Goal: Navigation & Orientation: Find specific page/section

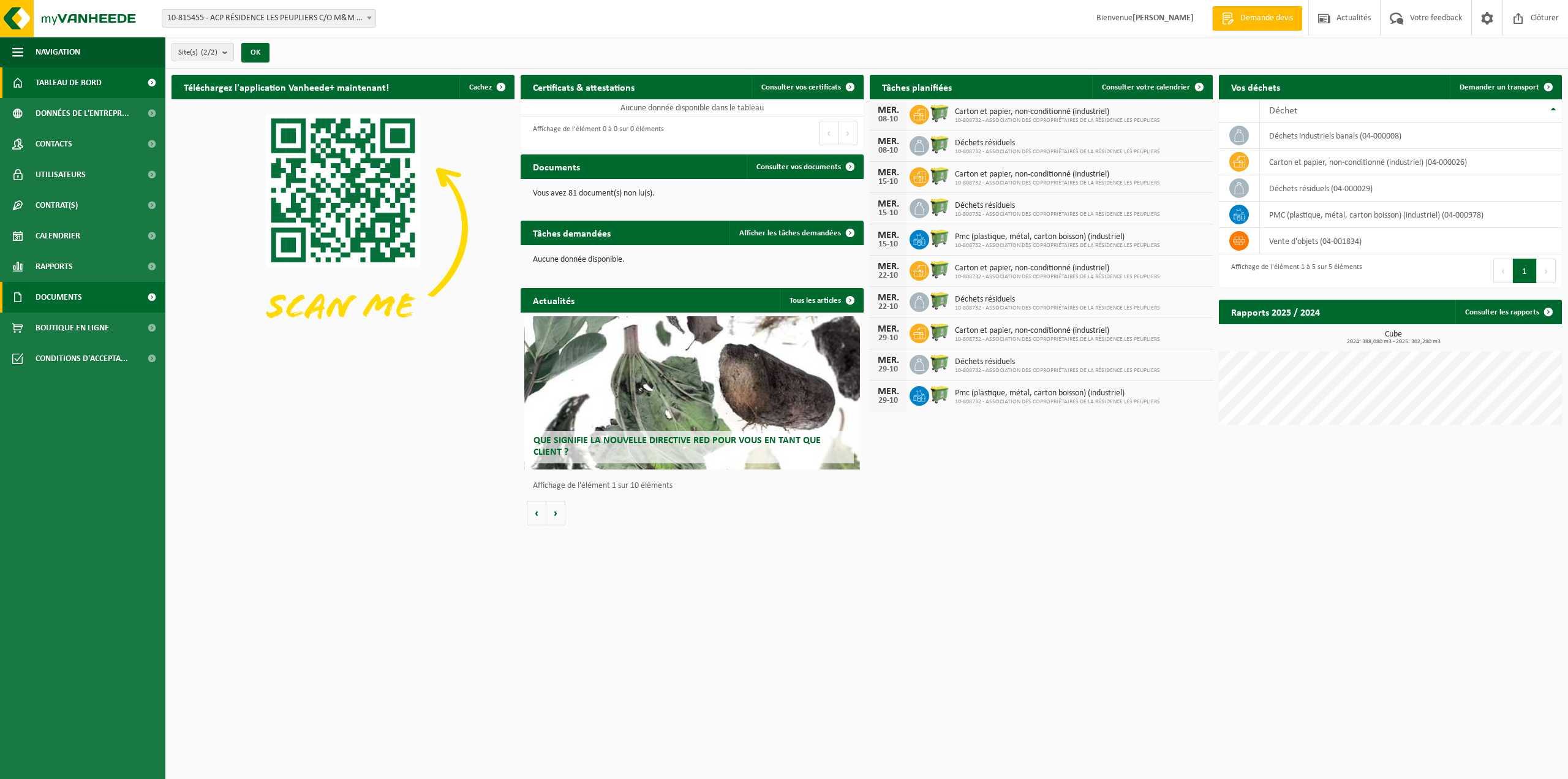
click at [89, 289] on link "Documents" at bounding box center [83, 297] width 165 height 31
click at [73, 348] on span "Documents" at bounding box center [57, 353] width 40 height 23
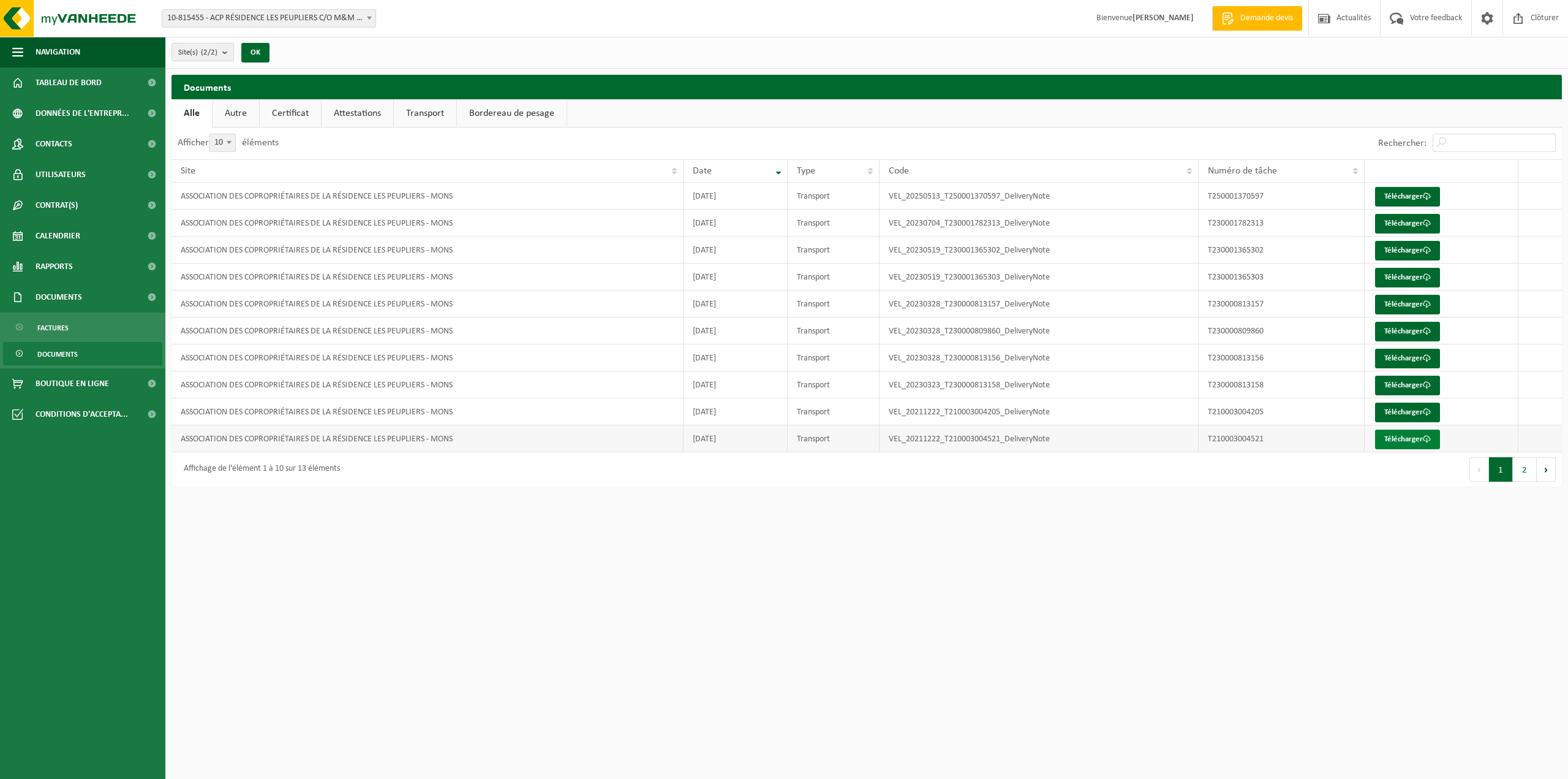
click at [1399, 441] on link "Télécharger" at bounding box center [1407, 439] width 65 height 20
click at [273, 458] on div "Affichage de l'élément 1 à 10 sur 13 éléments" at bounding box center [258, 470] width 162 height 22
click at [325, 470] on div "Affichage de l'élément 1 à 10 sur 13 éléments" at bounding box center [258, 470] width 162 height 22
click at [340, 468] on div "Affichage de l'élément 1 à 10 sur 13 éléments" at bounding box center [258, 470] width 162 height 22
click at [1550, 458] on button "Suivant" at bounding box center [1546, 469] width 19 height 24
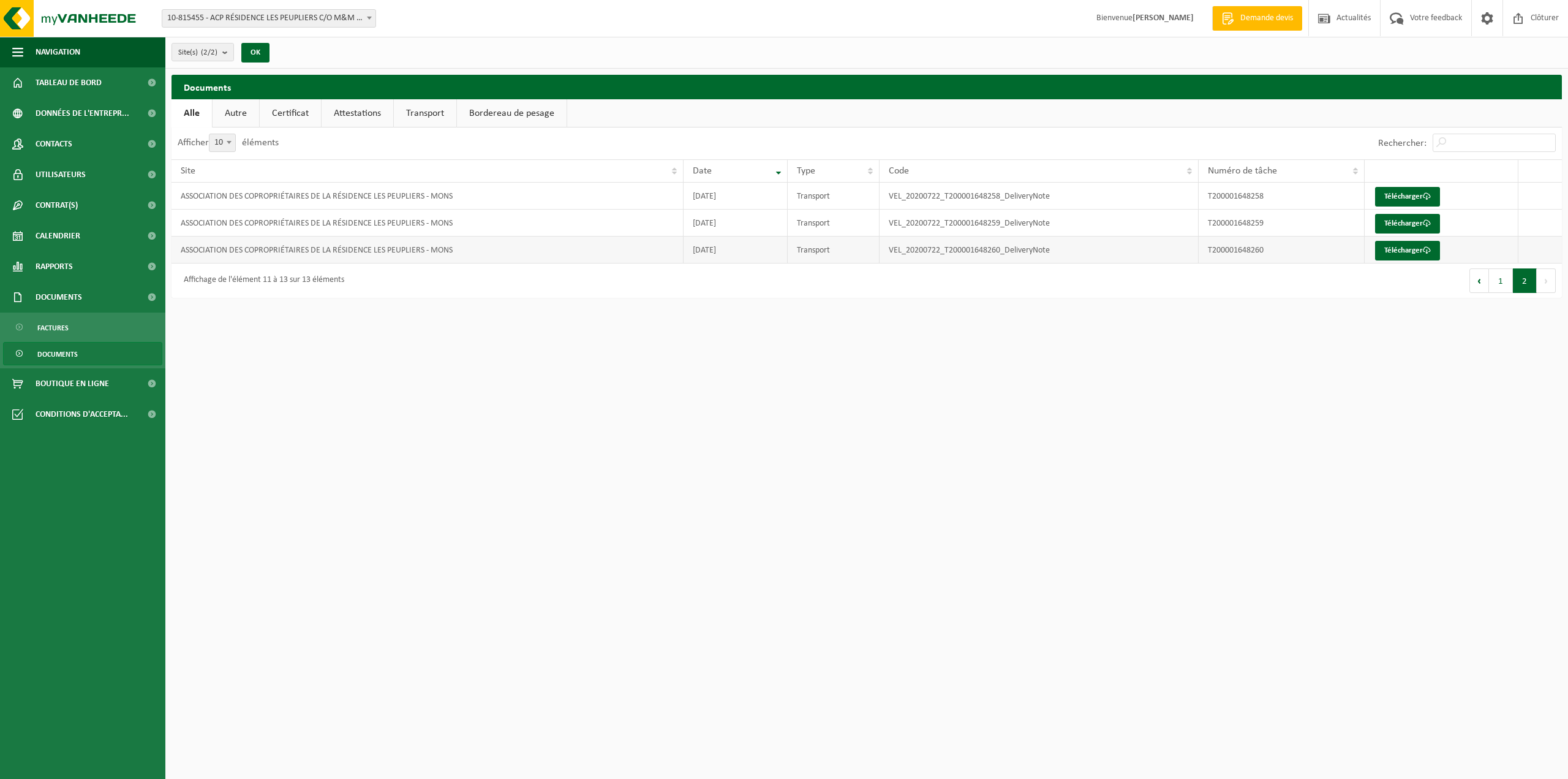
click at [420, 247] on td "ASSOCIATION DES COPROPRIÉTAIRES DE LA RÉSIDENCE LES PEUPLIERS - MONS" at bounding box center [427, 249] width 512 height 27
click at [1377, 240] on link "Télécharger" at bounding box center [1407, 250] width 65 height 20
click at [92, 84] on span "Tableau de bord" at bounding box center [68, 83] width 66 height 31
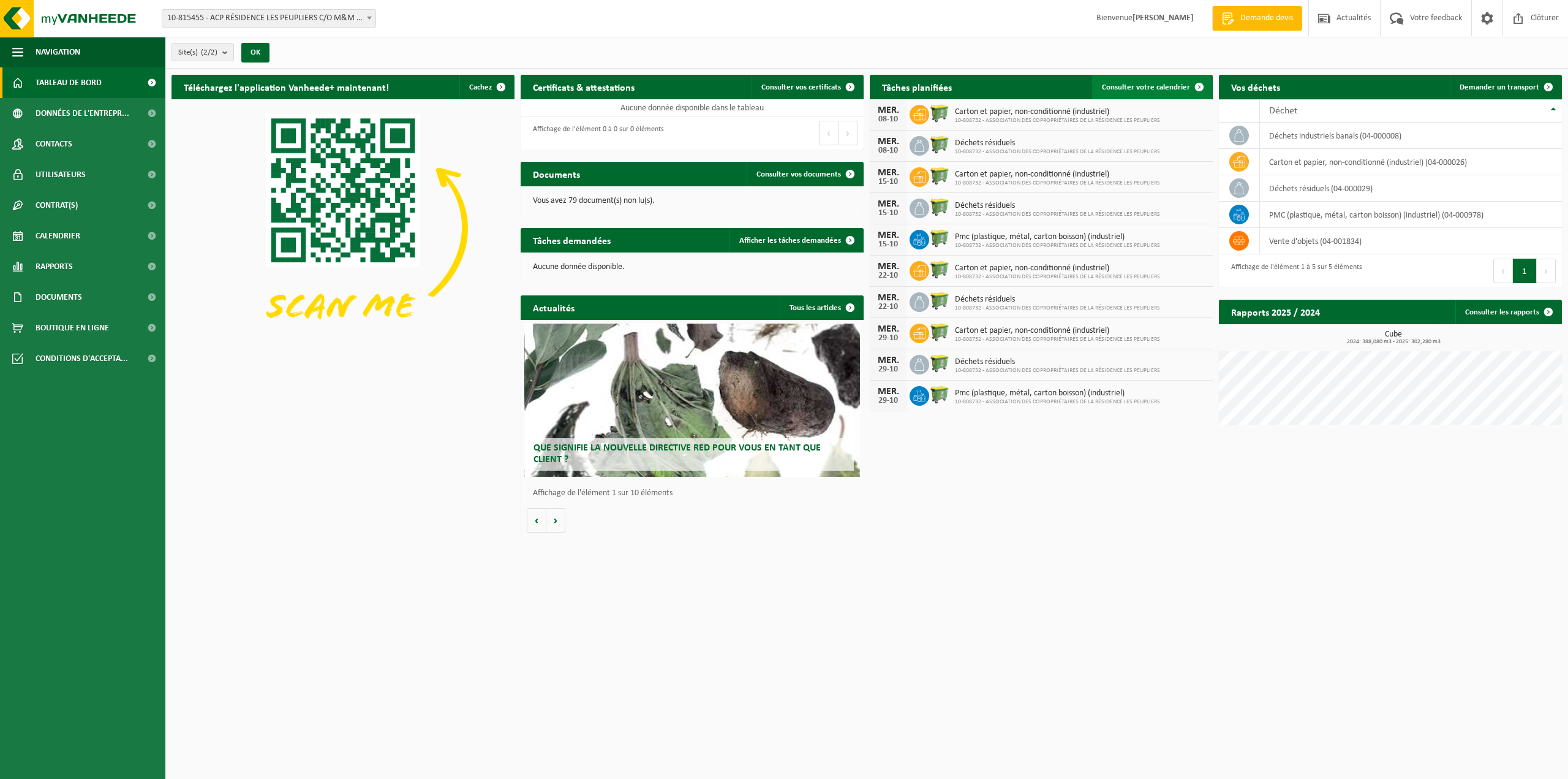
click at [1173, 89] on span "Consulter votre calendrier" at bounding box center [1146, 87] width 88 height 8
click at [1404, 135] on td "déchets industriels banals (04-000008)" at bounding box center [1410, 135] width 302 height 27
click at [1377, 134] on td "déchets industriels banals (04-000008)" at bounding box center [1410, 135] width 302 height 27
click at [1279, 141] on td "déchets industriels banals (04-000008)" at bounding box center [1410, 135] width 302 height 27
click at [1241, 141] on span at bounding box center [1239, 135] width 20 height 20
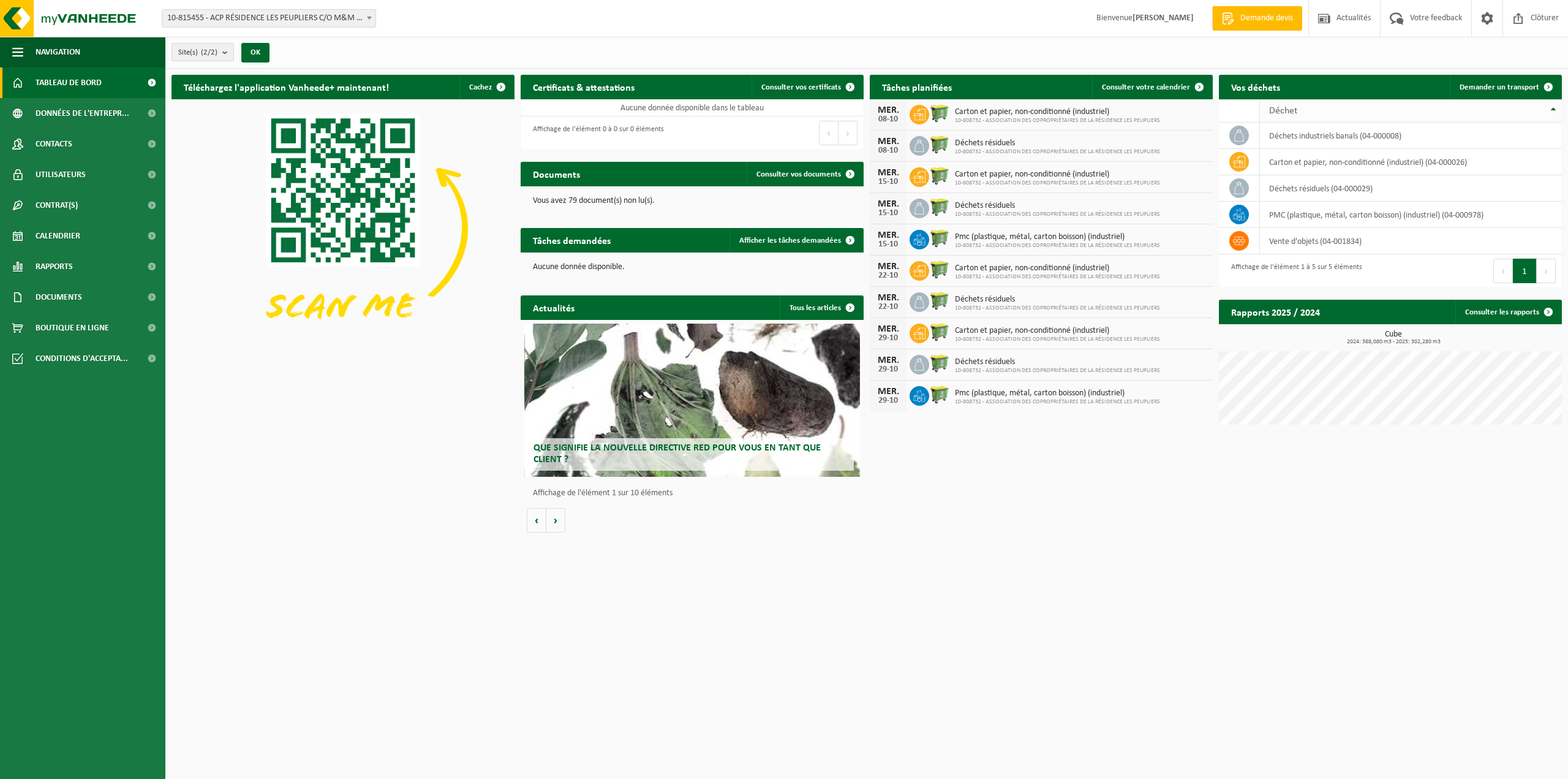
click at [1550, 108] on th "Déchet" at bounding box center [1410, 110] width 302 height 23
click at [1353, 142] on td "déchets industriels banals (04-000008)" at bounding box center [1410, 135] width 302 height 27
click at [1434, 134] on td "déchets industriels banals (04-000008)" at bounding box center [1410, 135] width 302 height 27
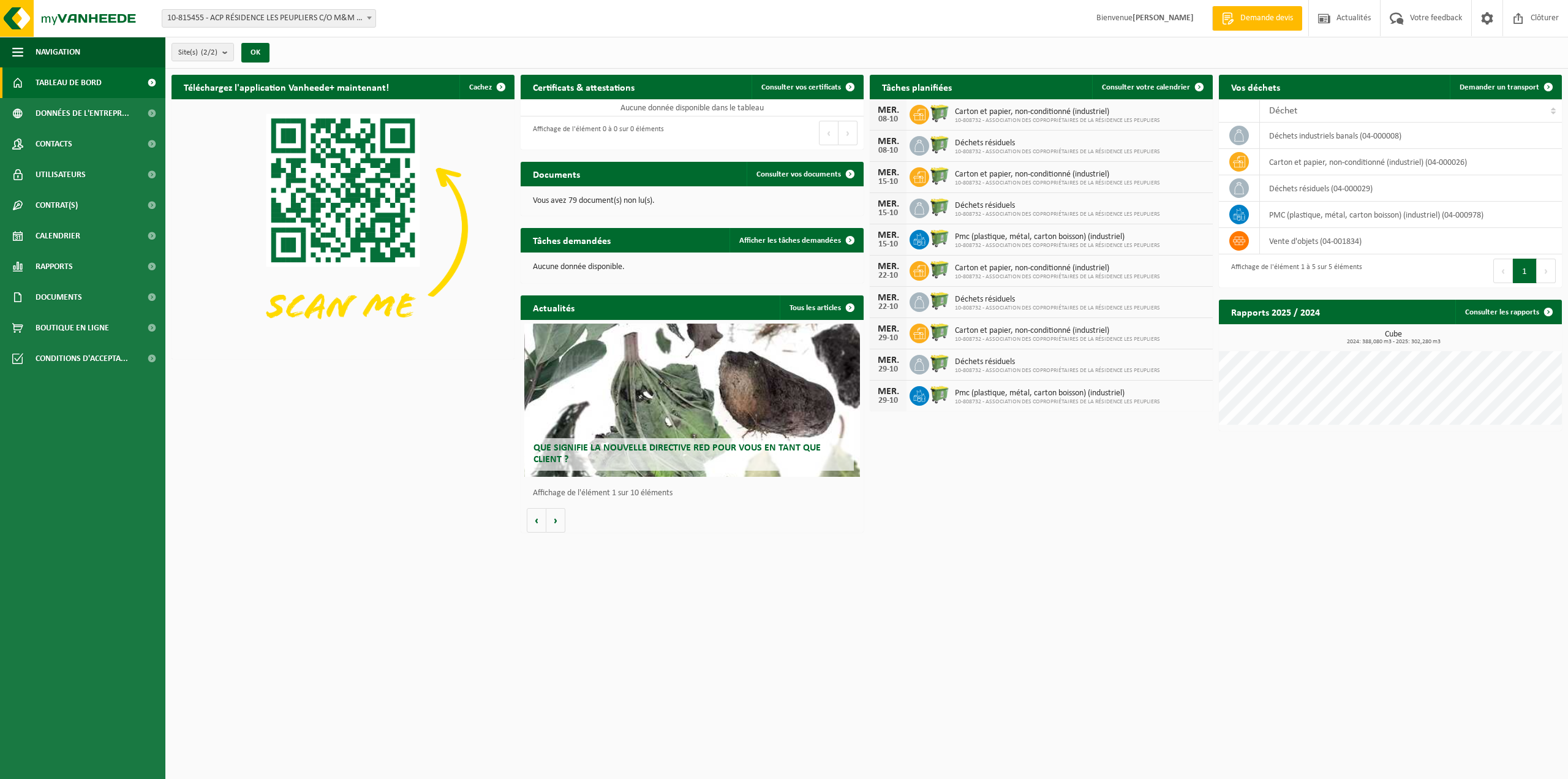
click at [1550, 271] on button "Suivant" at bounding box center [1546, 271] width 19 height 24
click at [1522, 272] on button "1" at bounding box center [1525, 271] width 24 height 24
click at [1230, 243] on span at bounding box center [1239, 240] width 20 height 20
click at [1244, 130] on icon at bounding box center [1239, 135] width 12 height 12
click at [1458, 317] on link "Consulter les rapports" at bounding box center [1508, 312] width 105 height 24
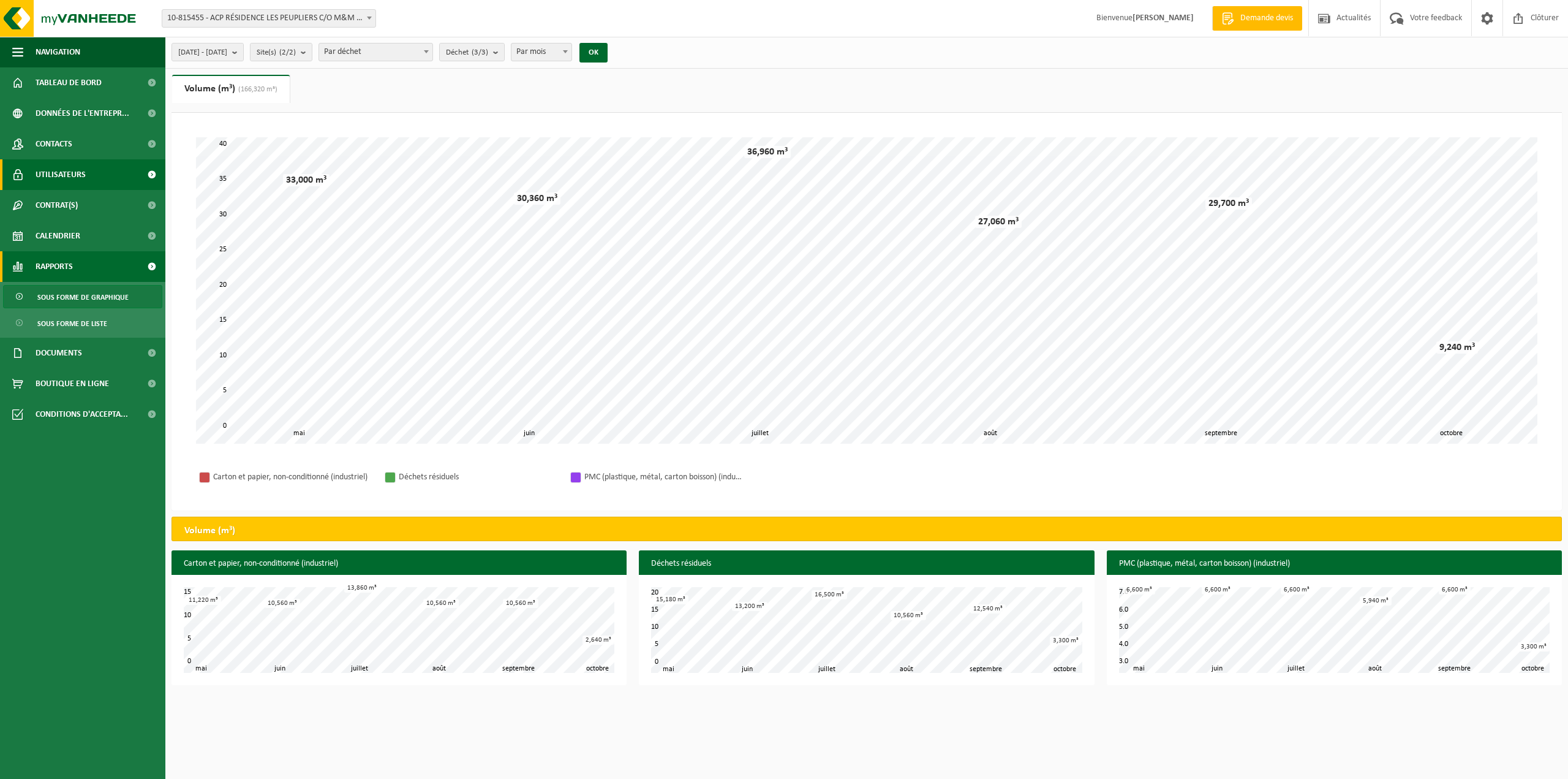
click at [82, 171] on span "Utilisateurs" at bounding box center [60, 175] width 50 height 31
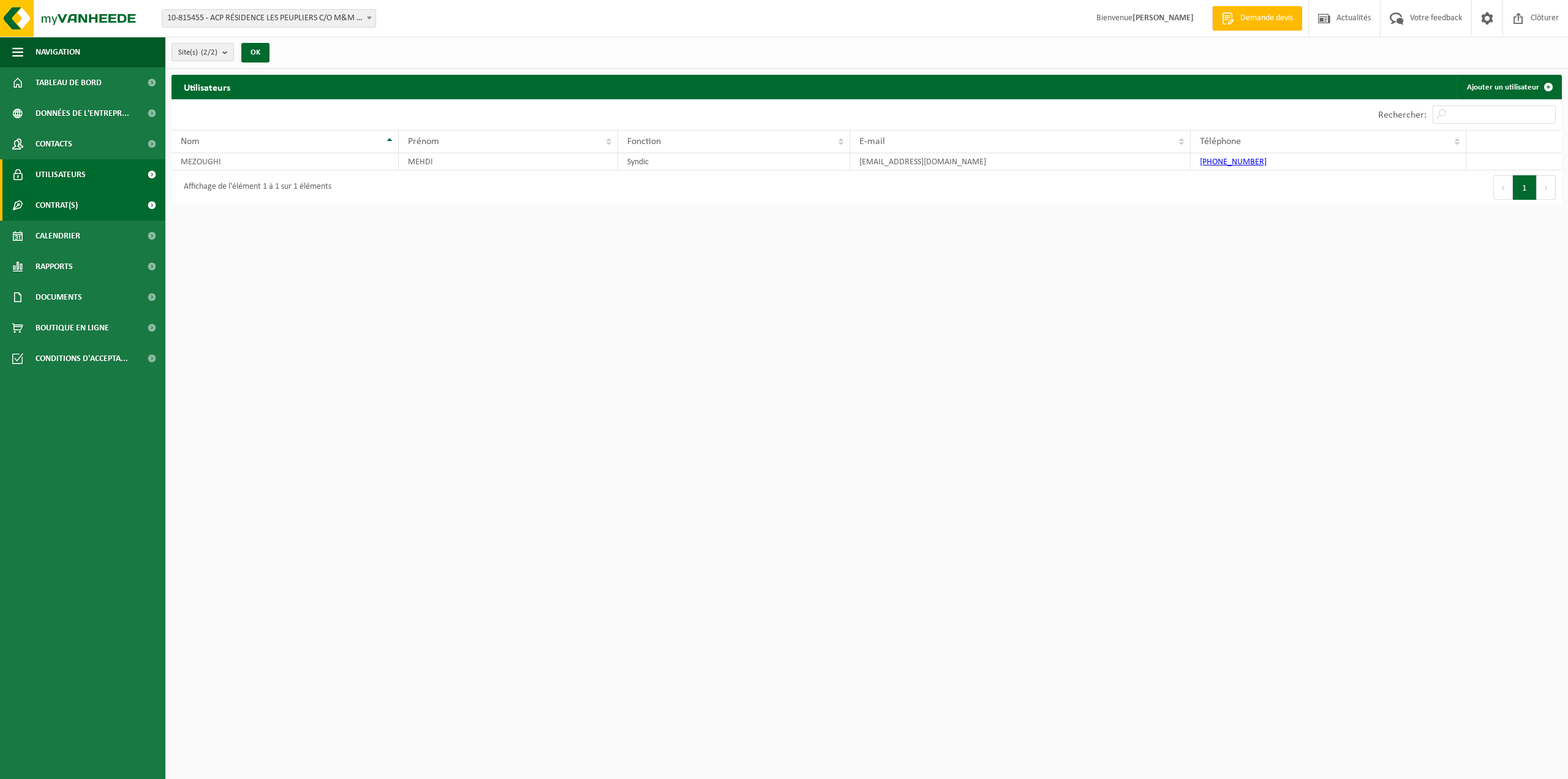
click at [82, 204] on link "Contrat(s)" at bounding box center [83, 205] width 165 height 31
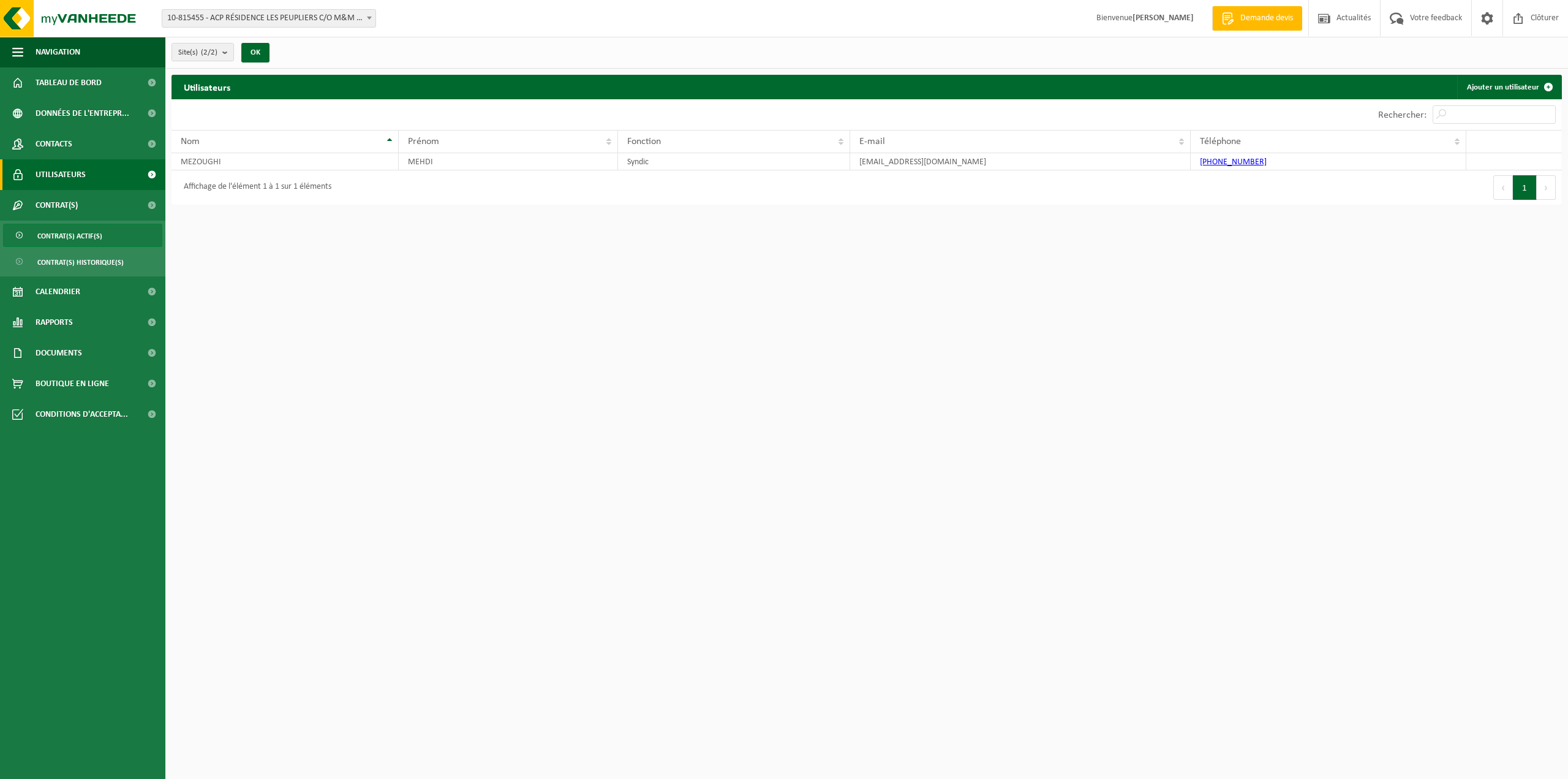
click at [120, 238] on link "Contrat(s) actif(s)" at bounding box center [83, 234] width 159 height 23
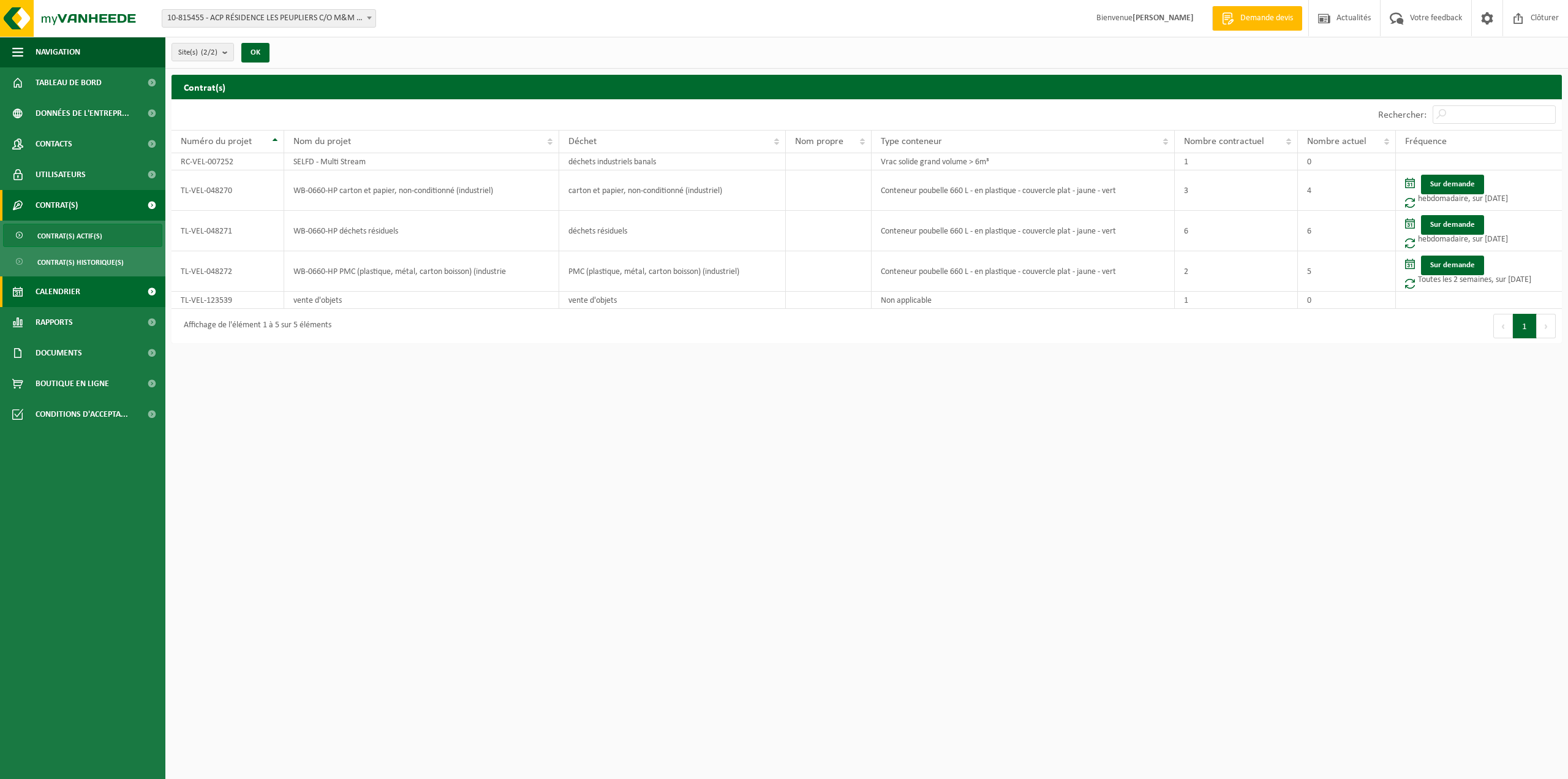
click at [110, 291] on link "Calendrier" at bounding box center [83, 292] width 165 height 31
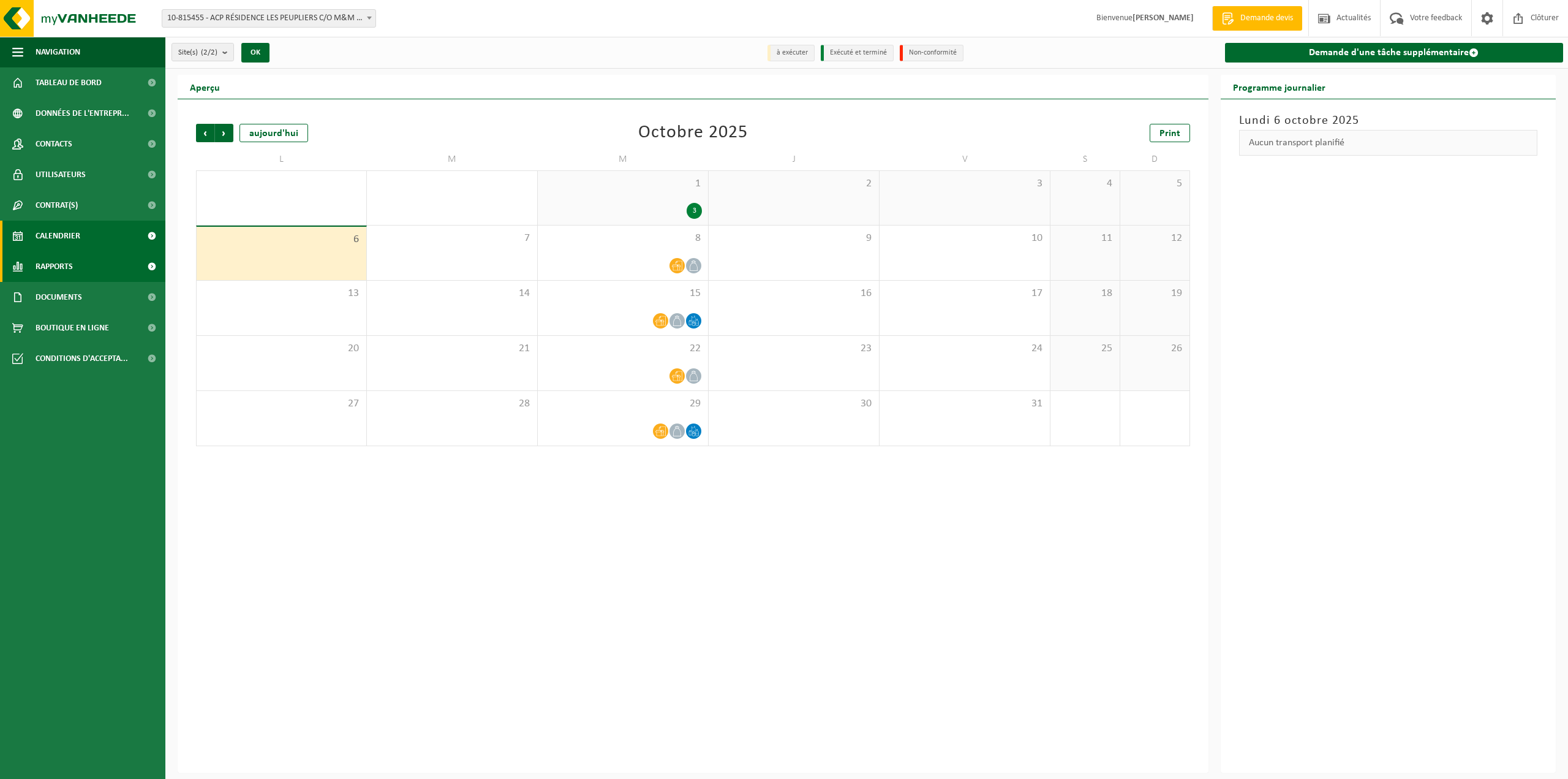
click at [82, 270] on link "Rapports" at bounding box center [83, 266] width 165 height 31
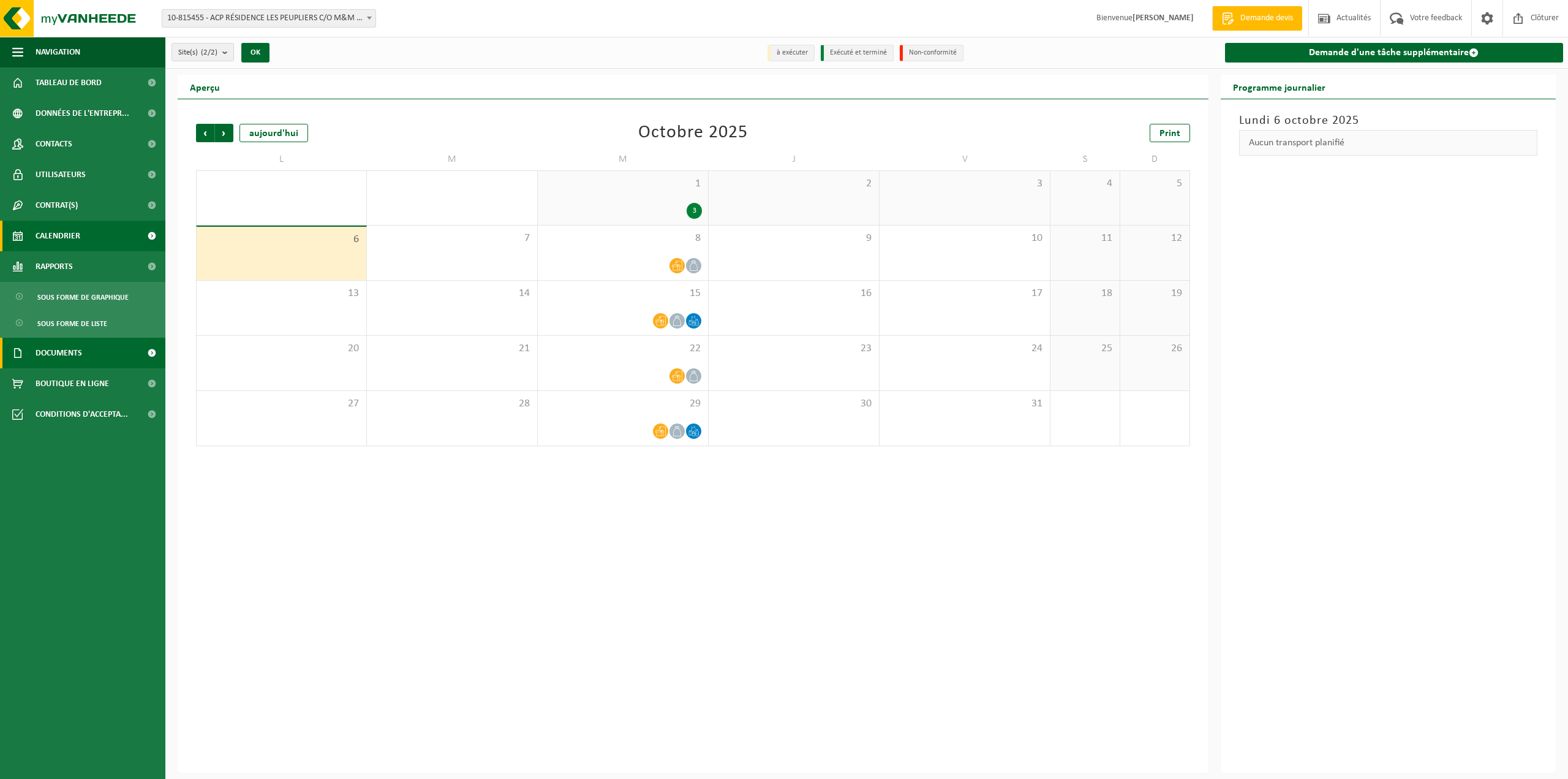
click at [79, 357] on span "Documents" at bounding box center [59, 353] width 47 height 31
click at [83, 384] on link "Factures" at bounding box center [83, 383] width 159 height 23
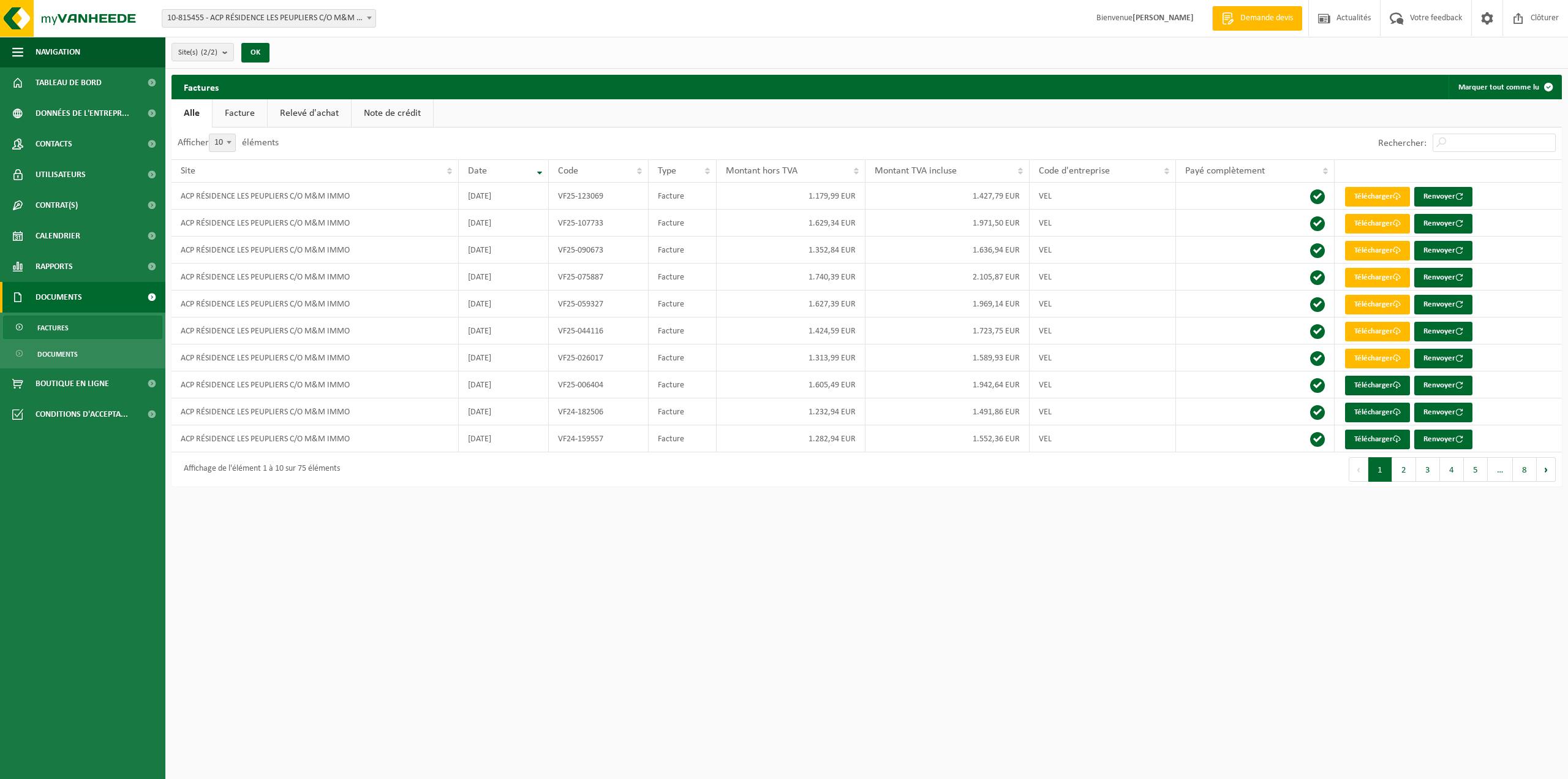
click at [405, 119] on link "Note de crédit" at bounding box center [392, 113] width 82 height 28
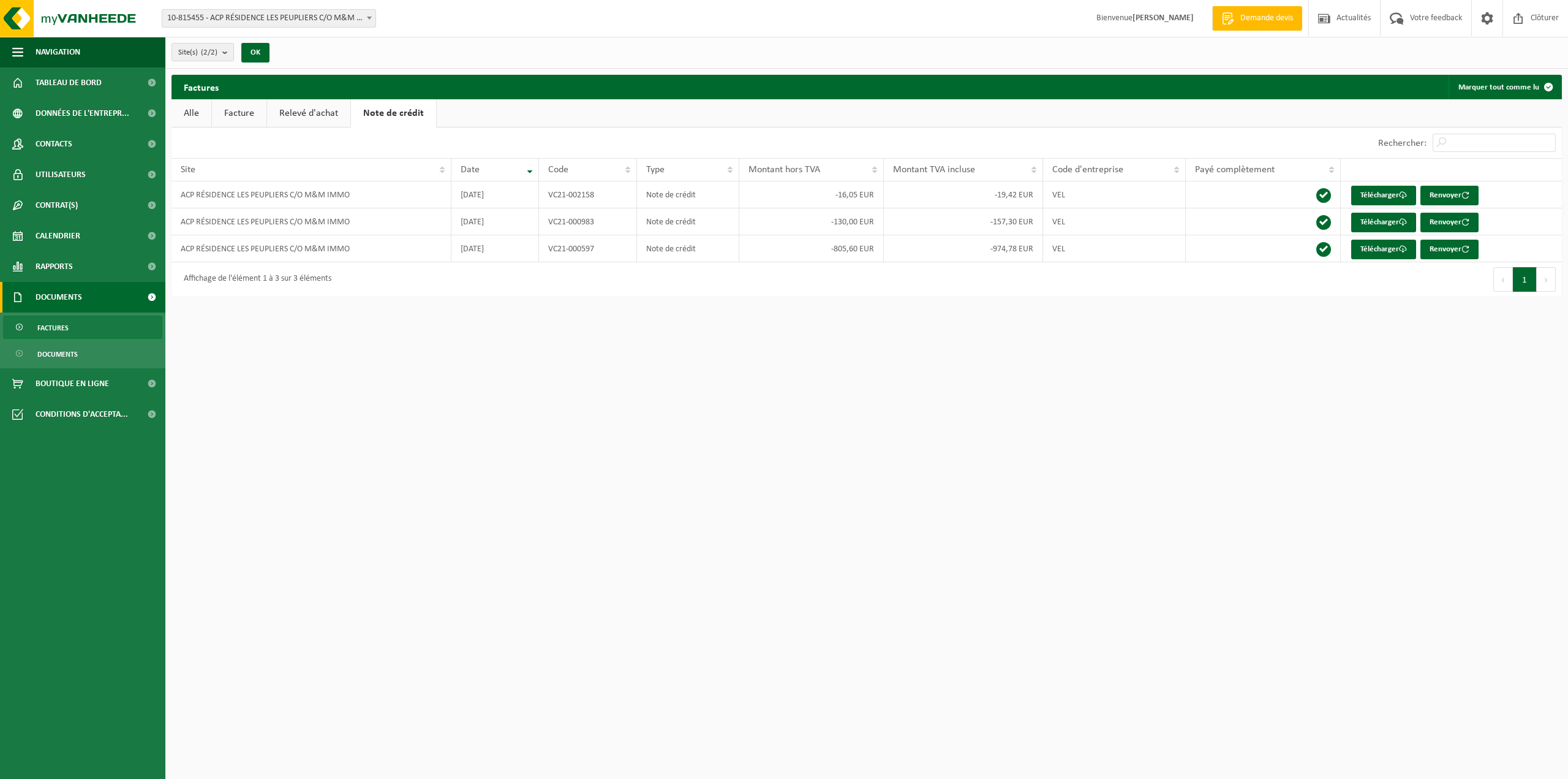
click at [343, 115] on link "Relevé d'achat" at bounding box center [308, 113] width 84 height 28
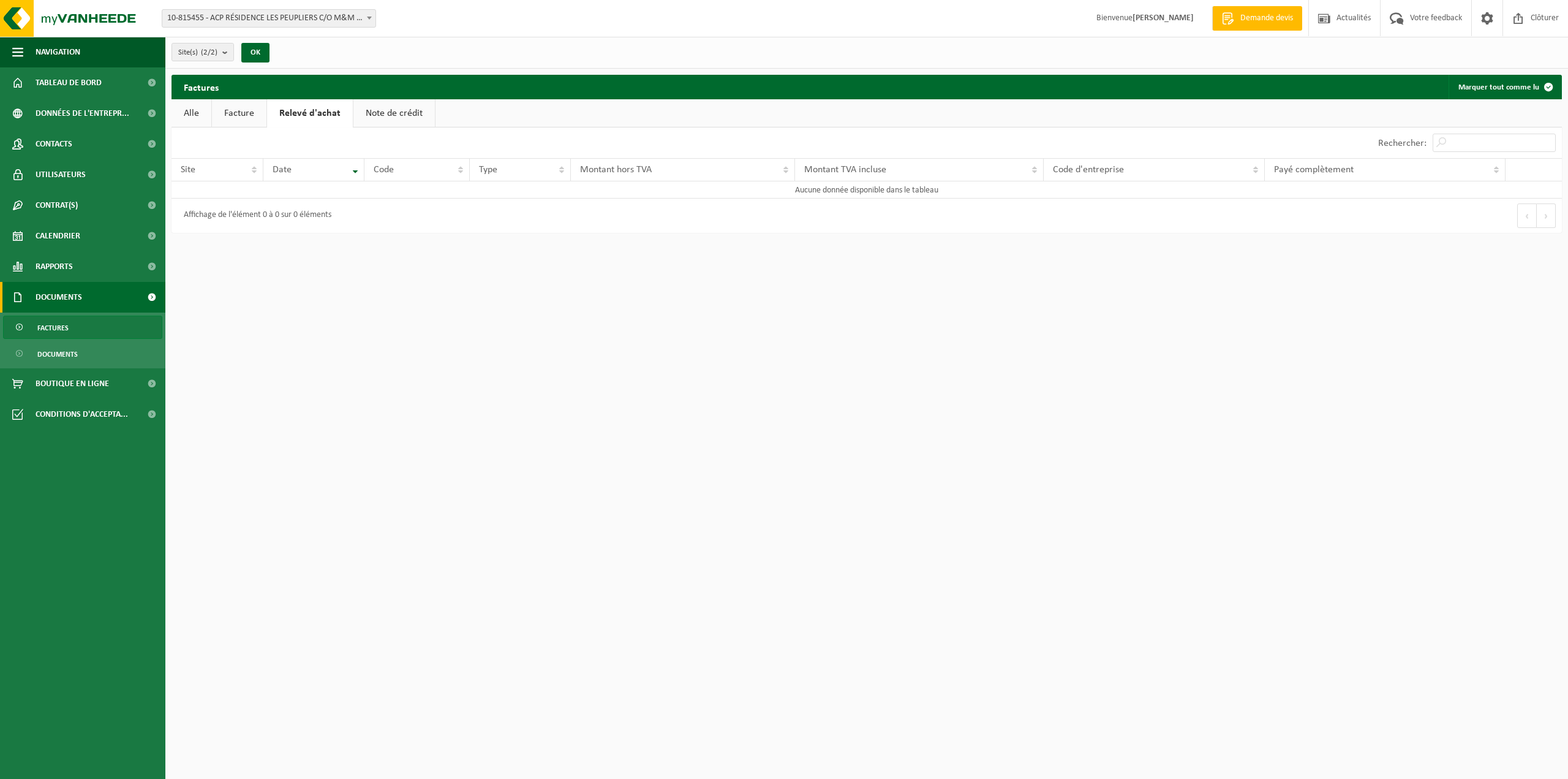
click at [256, 110] on link "Facture" at bounding box center [239, 113] width 54 height 28
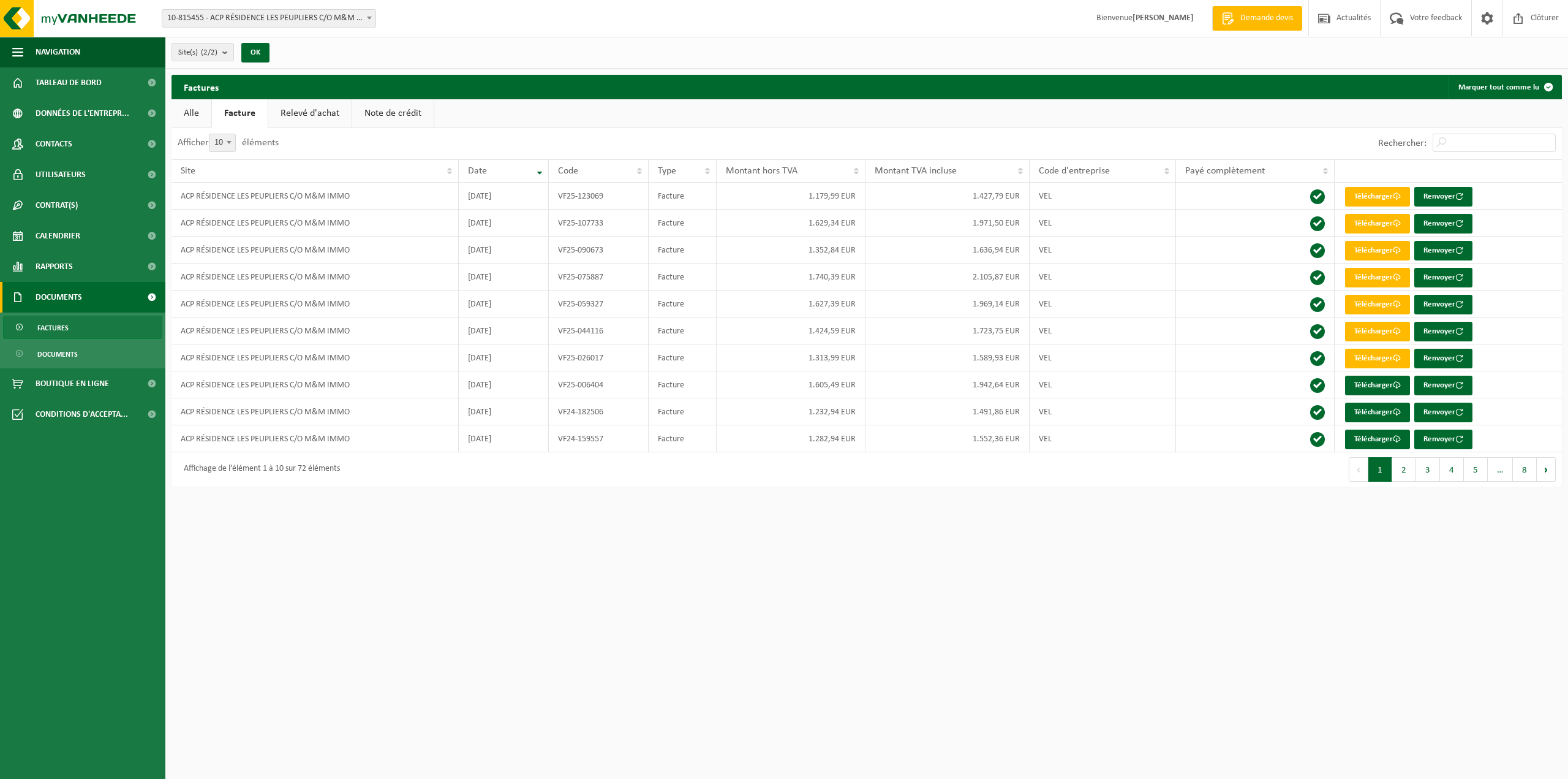
click at [204, 109] on link "Alle" at bounding box center [191, 113] width 40 height 28
click at [126, 383] on link "Boutique en ligne" at bounding box center [83, 383] width 165 height 31
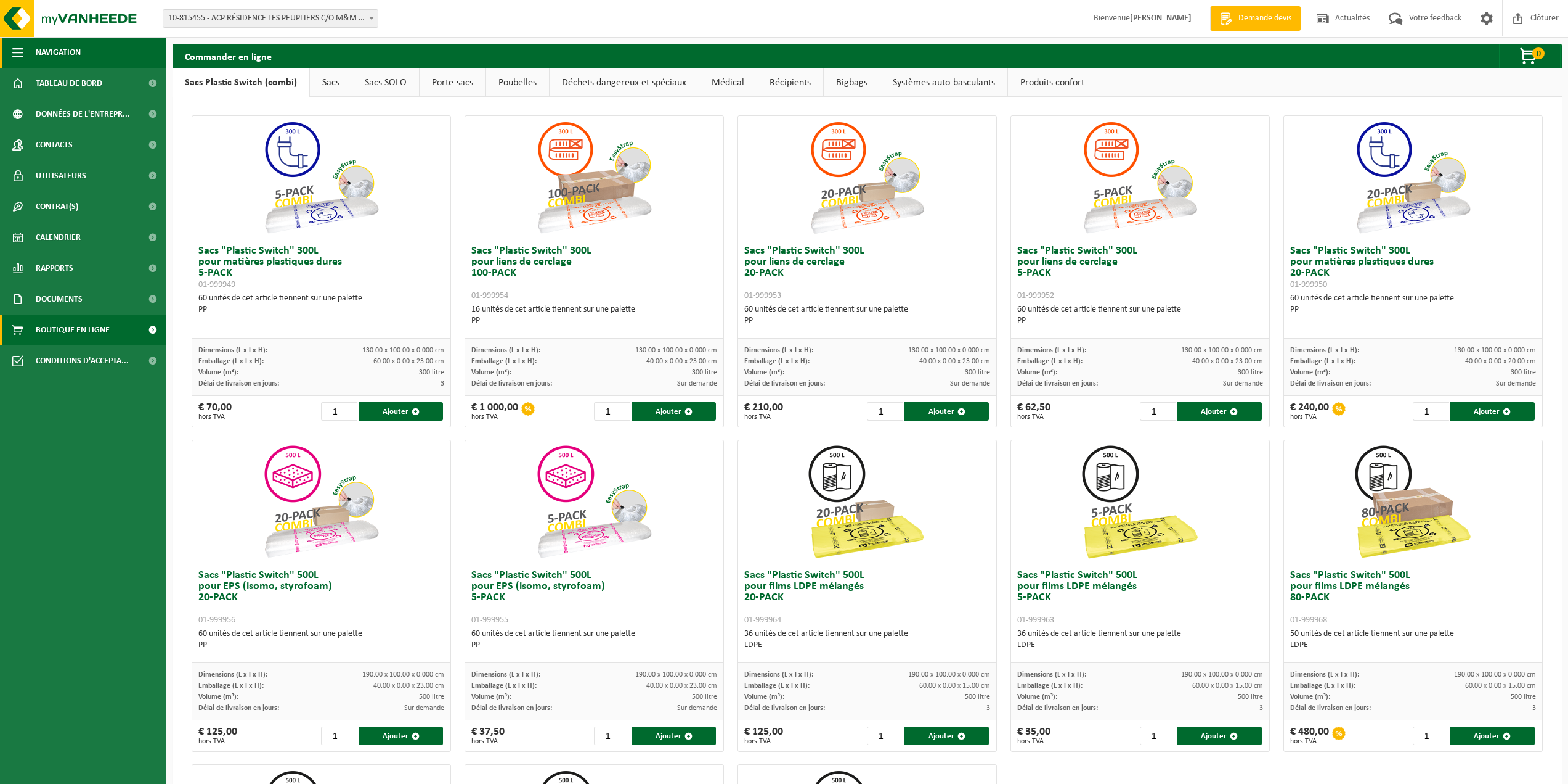
click at [56, 38] on span "Navigation" at bounding box center [58, 53] width 45 height 31
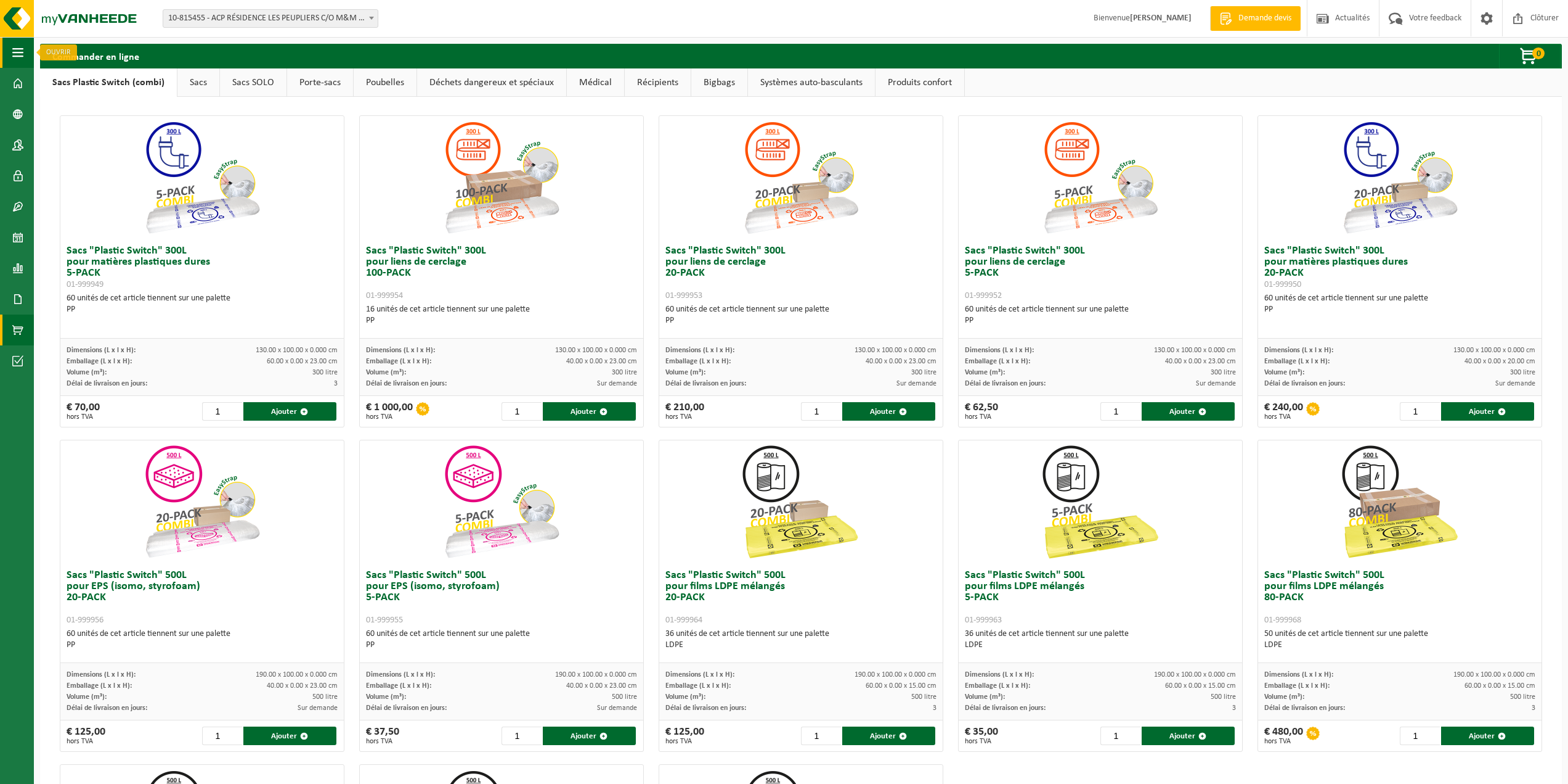
click at [29, 52] on button "Navigation" at bounding box center [16, 53] width 34 height 31
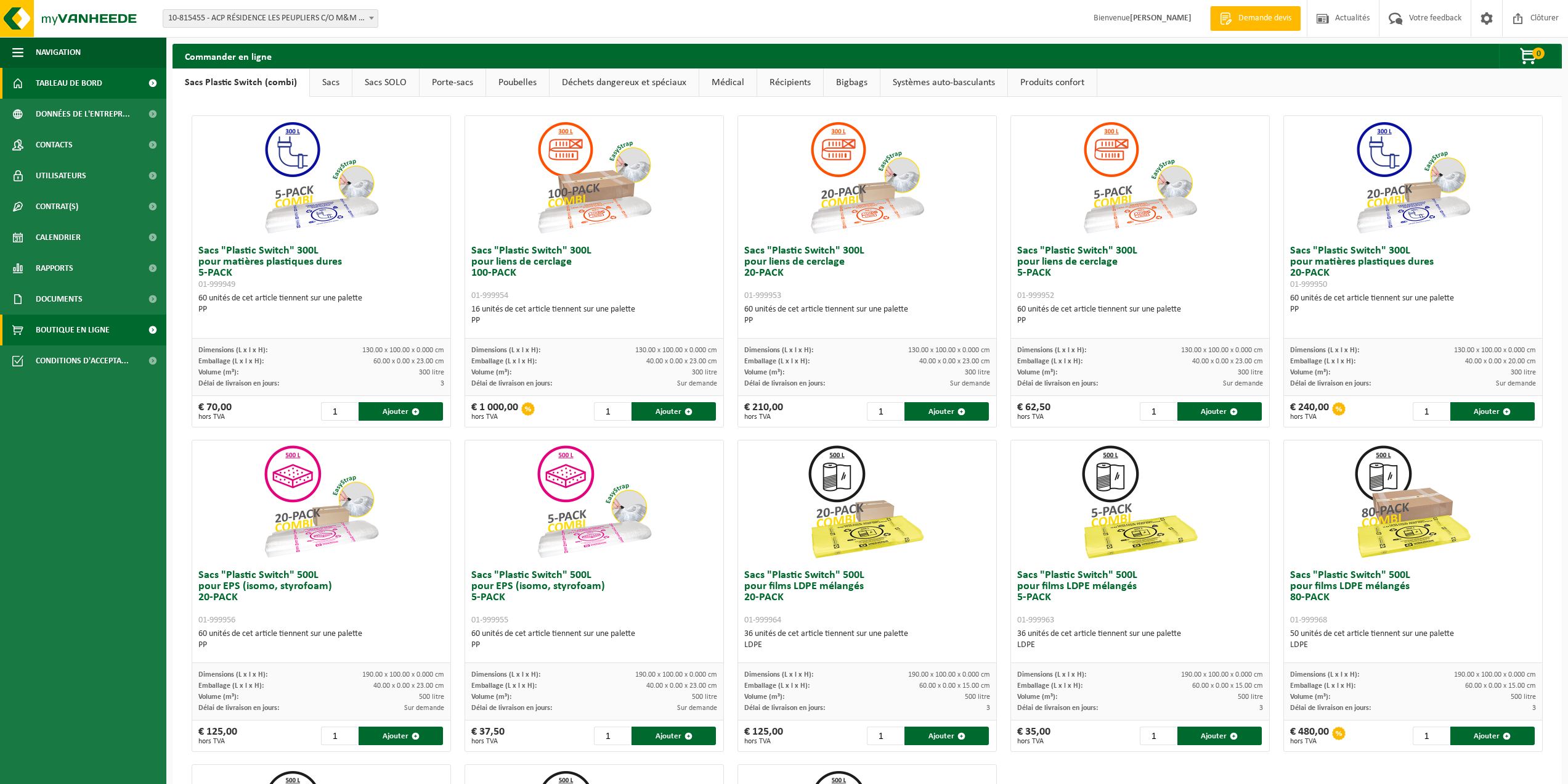
click at [120, 84] on link "Tableau de bord" at bounding box center [83, 83] width 166 height 31
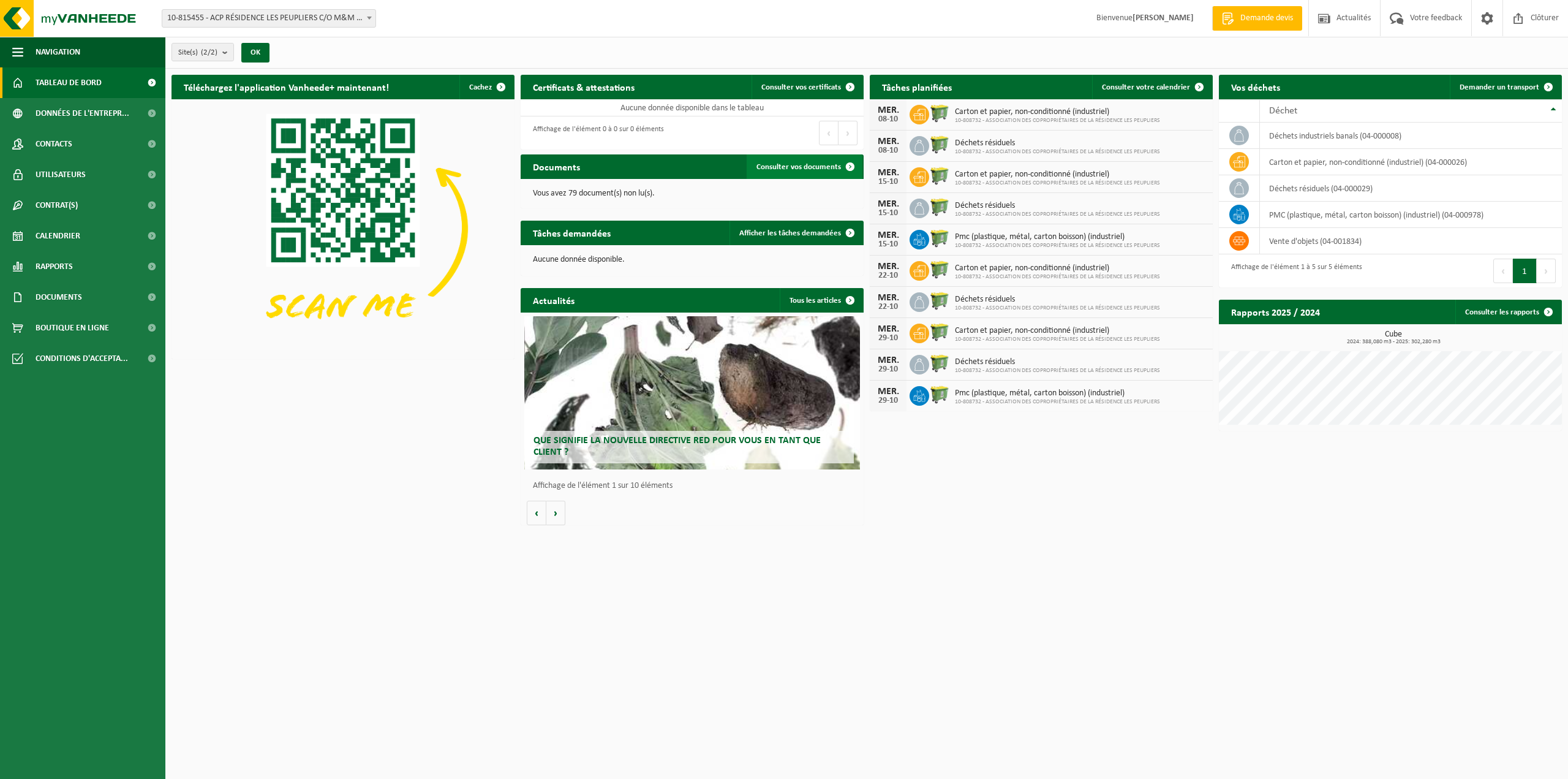
click at [851, 167] on span at bounding box center [850, 166] width 24 height 24
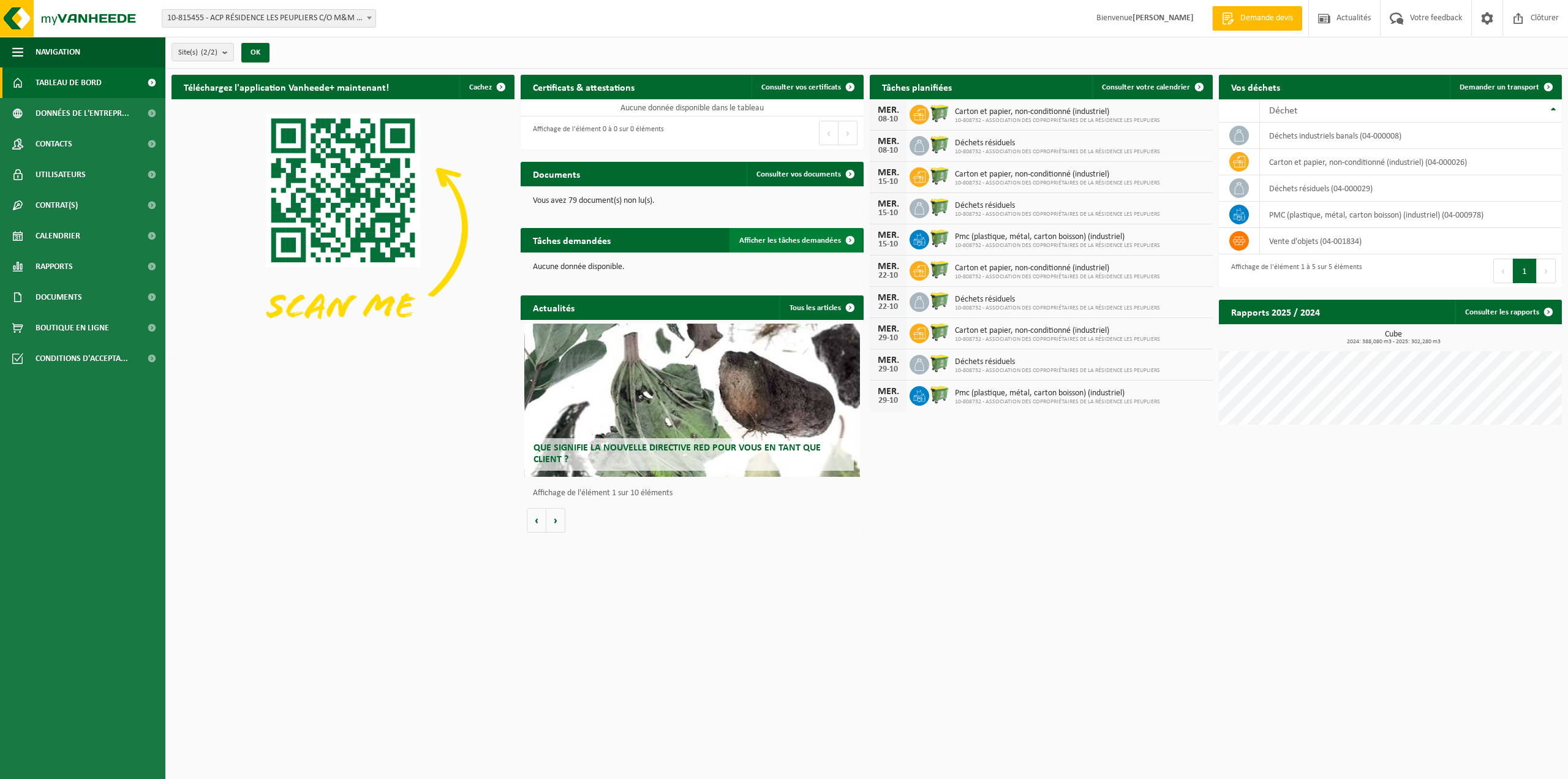
click at [793, 241] on span "Afficher les tâches demandées" at bounding box center [790, 240] width 102 height 8
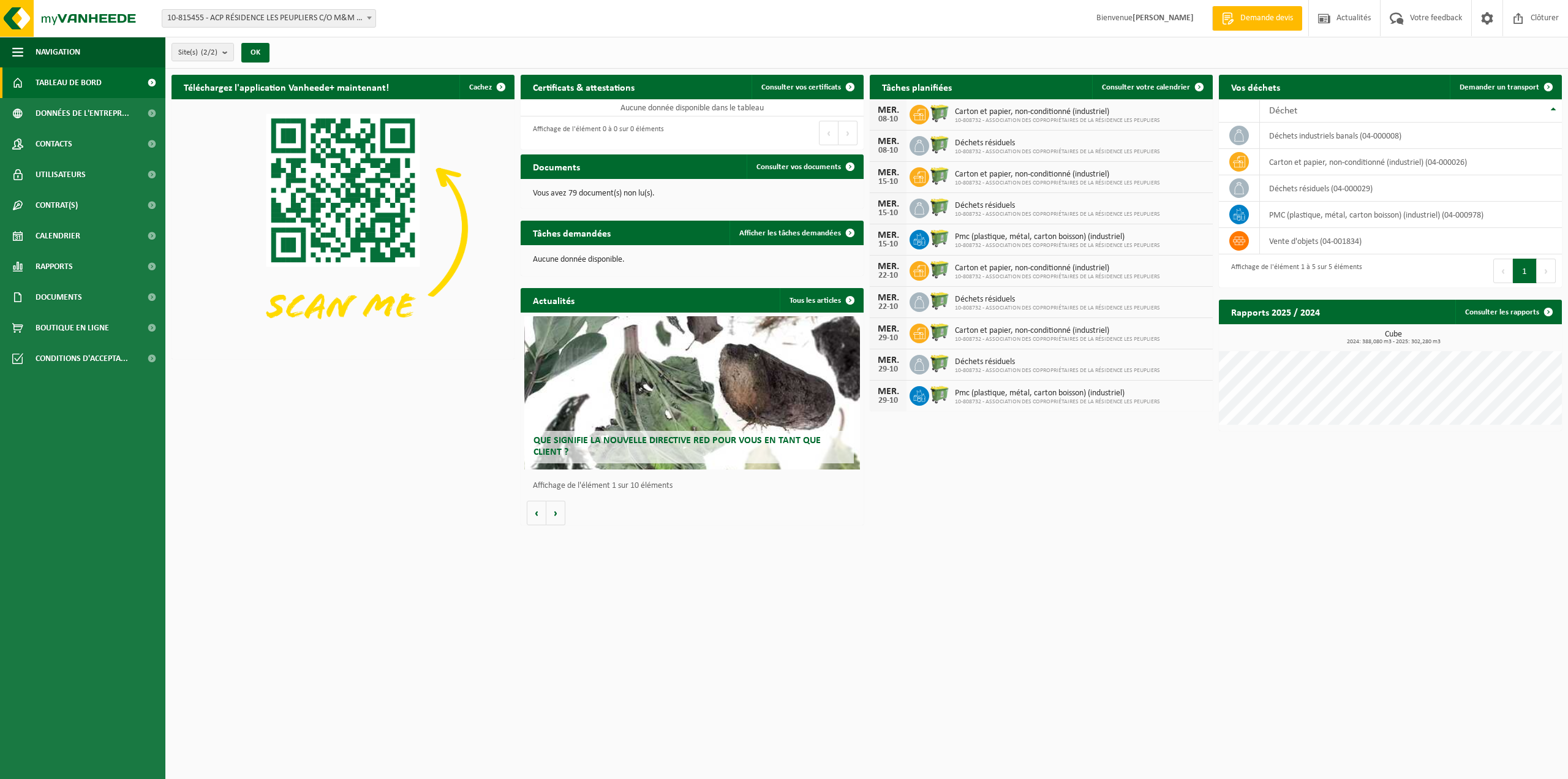
click at [962, 398] on span "10-808732 - ASSOCIATION DES COPROPRIÉTAIRES DE LA RÉSIDENCE LES PEUPLIERS" at bounding box center [1057, 402] width 205 height 8
click at [927, 400] on span at bounding box center [919, 396] width 20 height 20
click at [1363, 17] on span "Actualités" at bounding box center [1353, 18] width 40 height 36
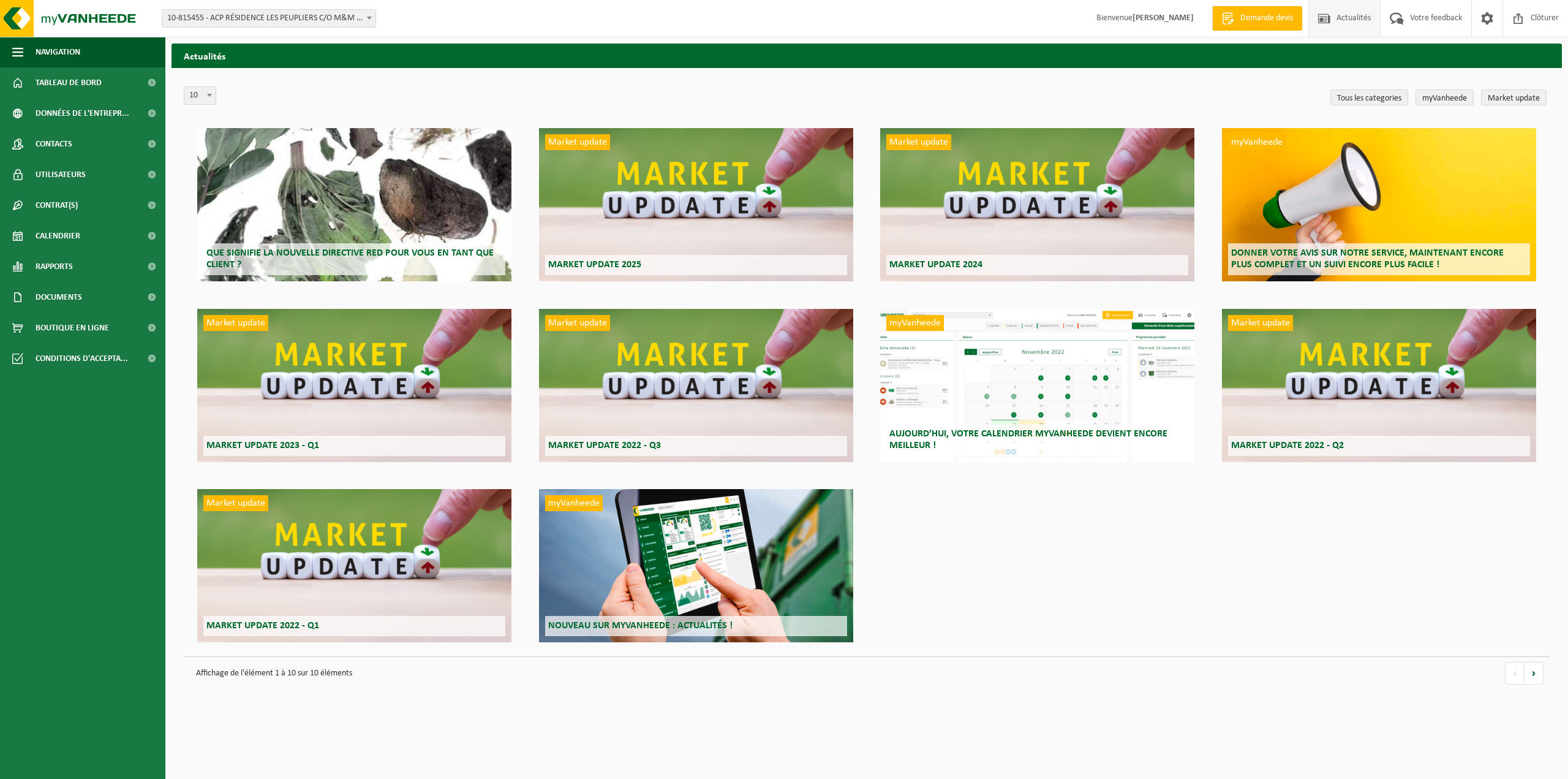
click at [307, 22] on span "10-815455 - ACP RÉSIDENCE LES PEUPLIERS C/O M&M IMMO - MONS" at bounding box center [268, 18] width 213 height 17
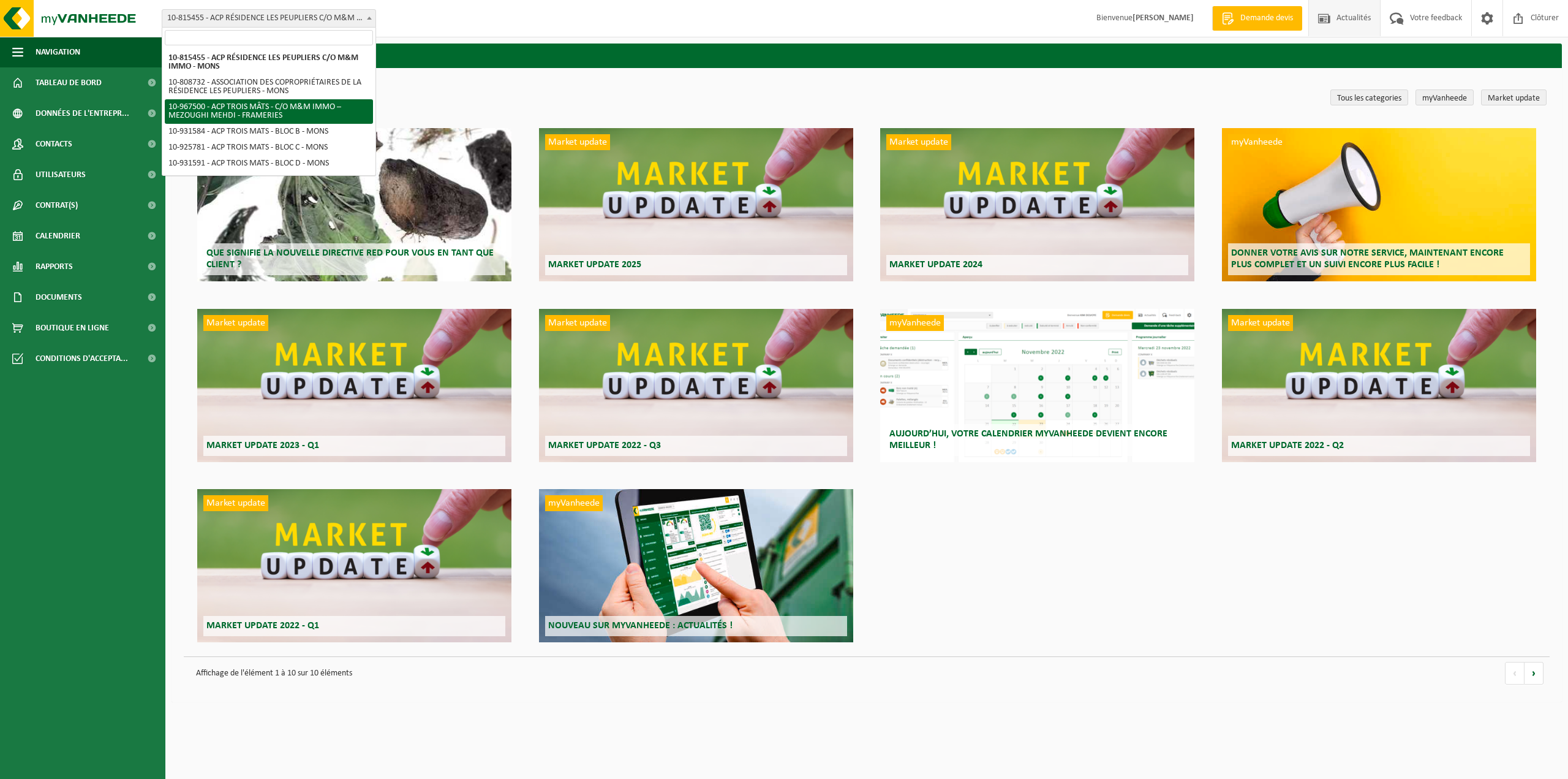
select select "153751"
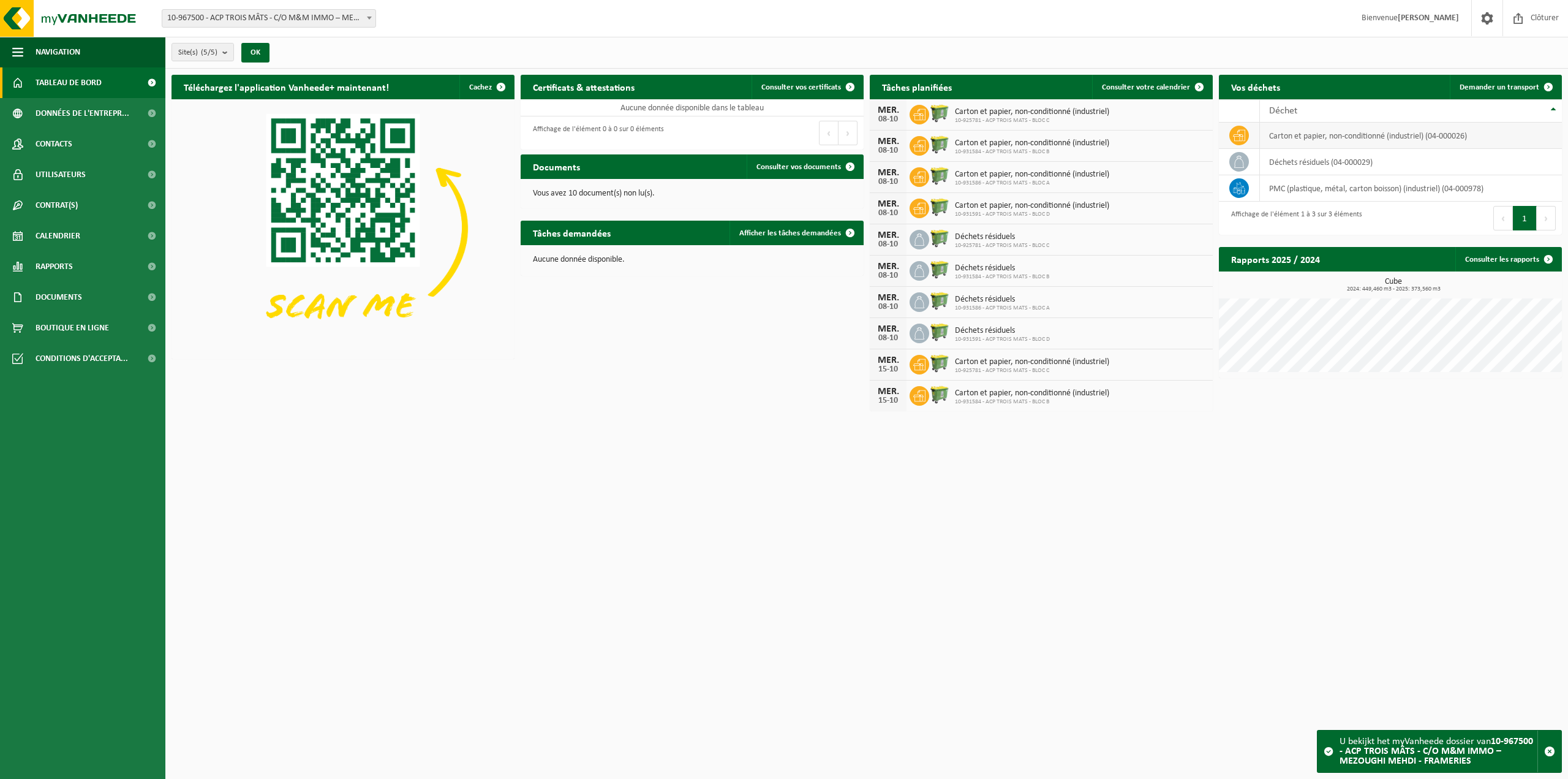
click at [1239, 134] on icon at bounding box center [1239, 135] width 12 height 12
click at [1239, 134] on icon at bounding box center [1239, 135] width 12 height 12
click at [1550, 88] on span at bounding box center [1548, 87] width 24 height 24
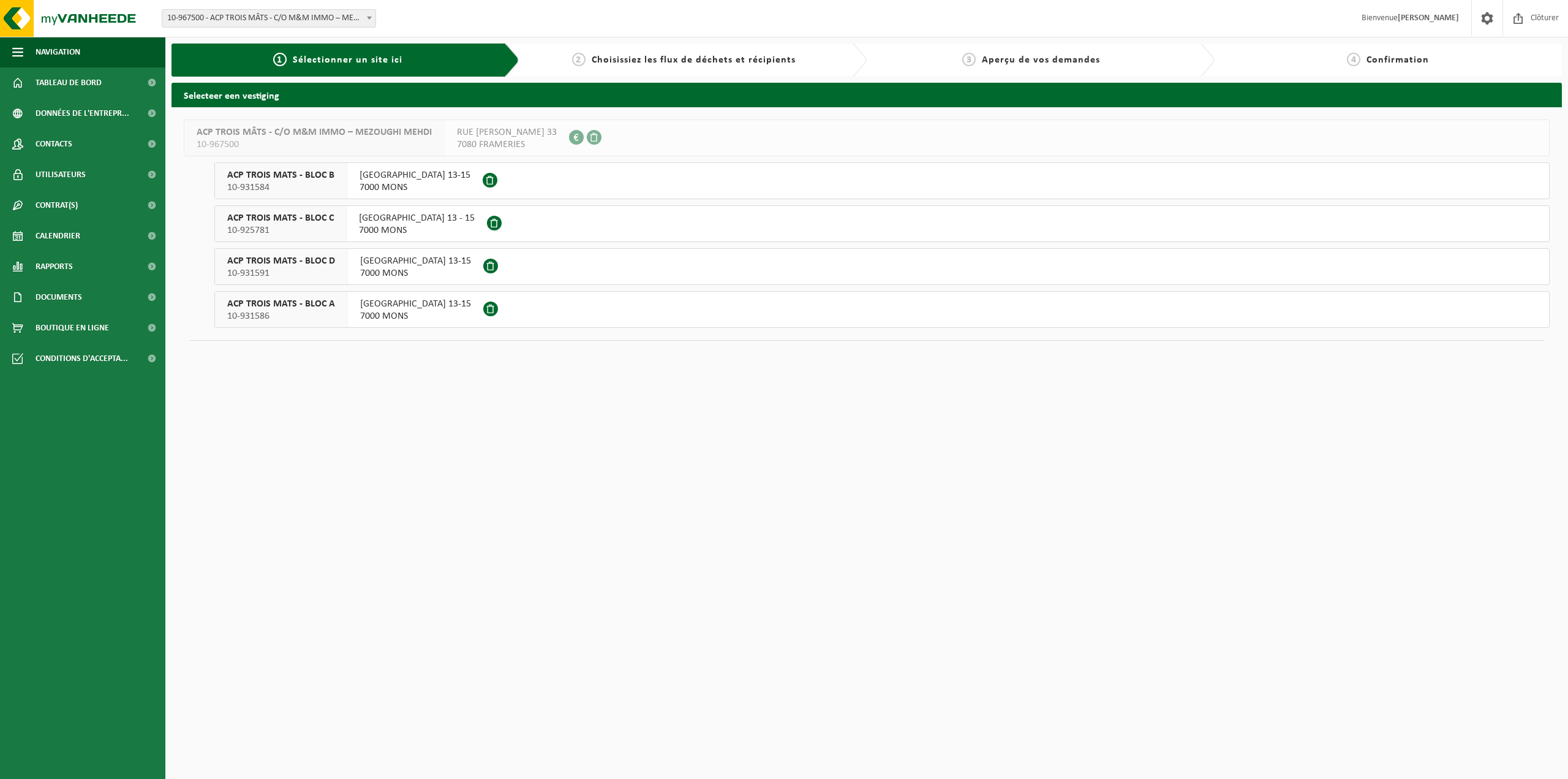
click at [262, 318] on span "10-931586" at bounding box center [281, 316] width 108 height 12
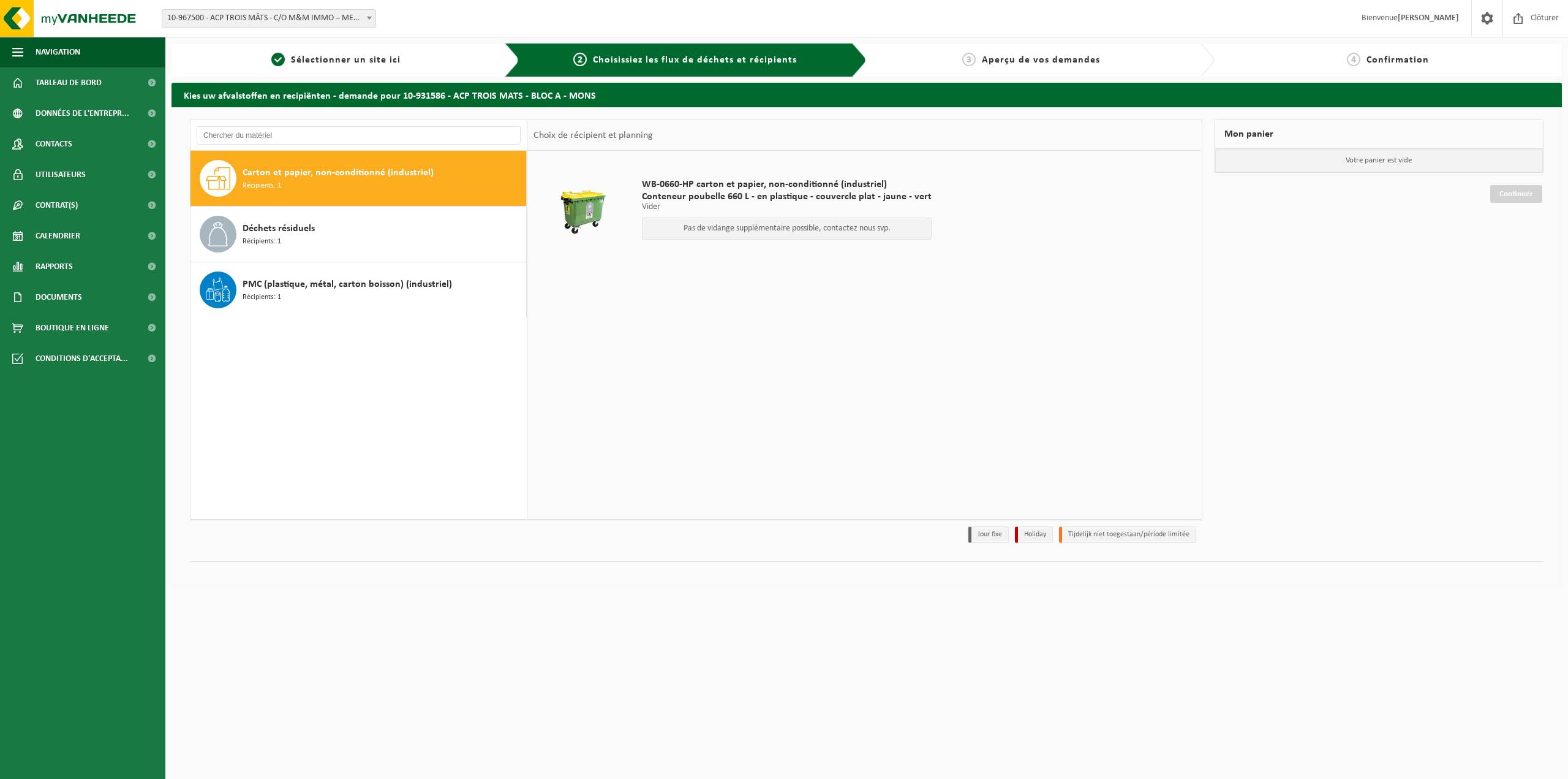
click at [752, 192] on span "Conteneur poubelle 660 L - en plastique - couvercle plat - jaune - vert" at bounding box center [787, 196] width 289 height 12
click at [339, 252] on div "Déchets résiduels Récipients: 1" at bounding box center [383, 234] width 281 height 37
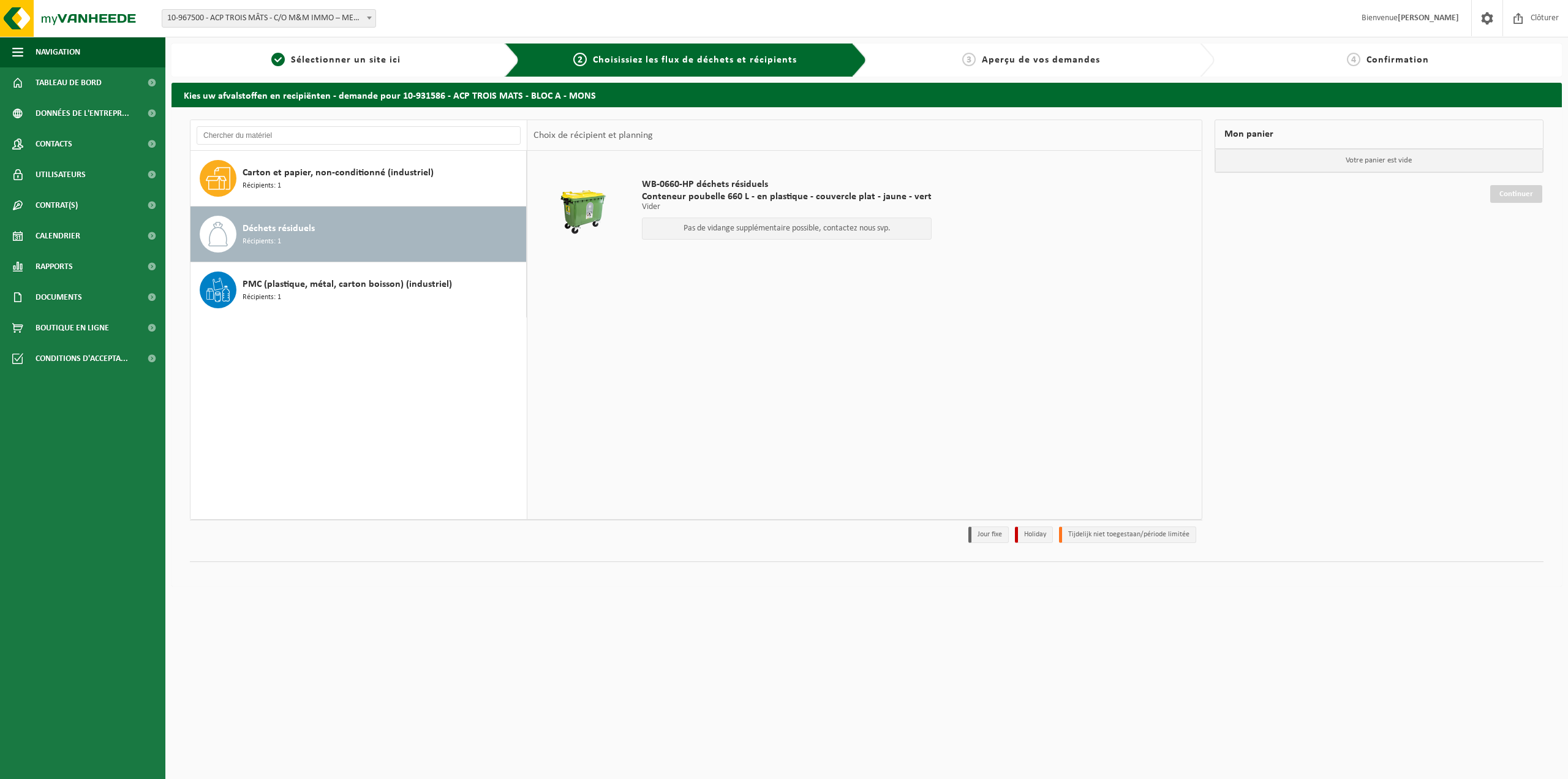
click at [569, 210] on div at bounding box center [583, 212] width 93 height 49
click at [759, 185] on span "WB-0660-HP déchets résiduels" at bounding box center [787, 184] width 289 height 12
click at [385, 287] on span "PMC (plastique, métal, carton boisson) (industriel)" at bounding box center [347, 284] width 209 height 15
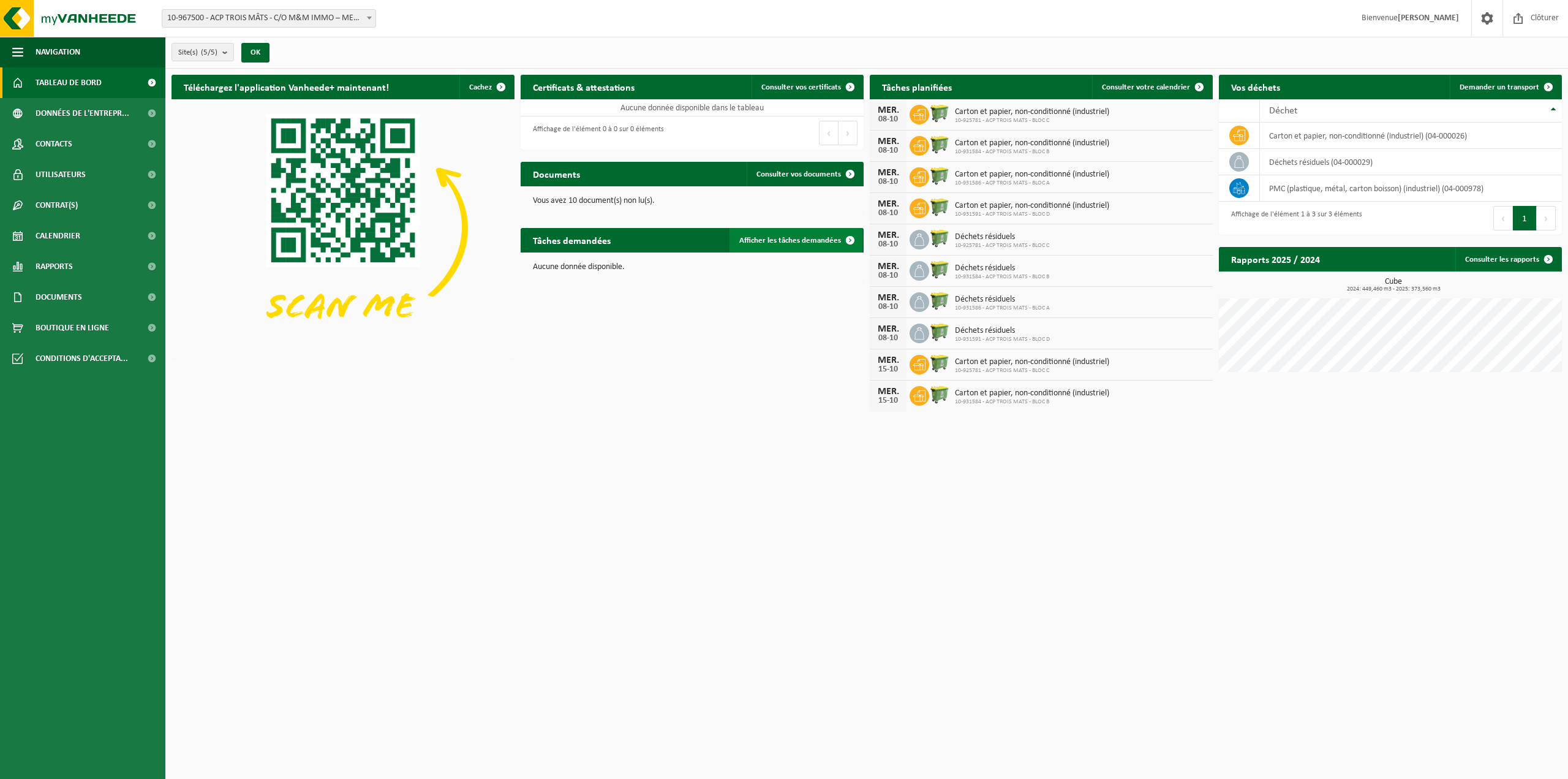
click at [815, 233] on link "Afficher les tâches demandées" at bounding box center [796, 240] width 133 height 24
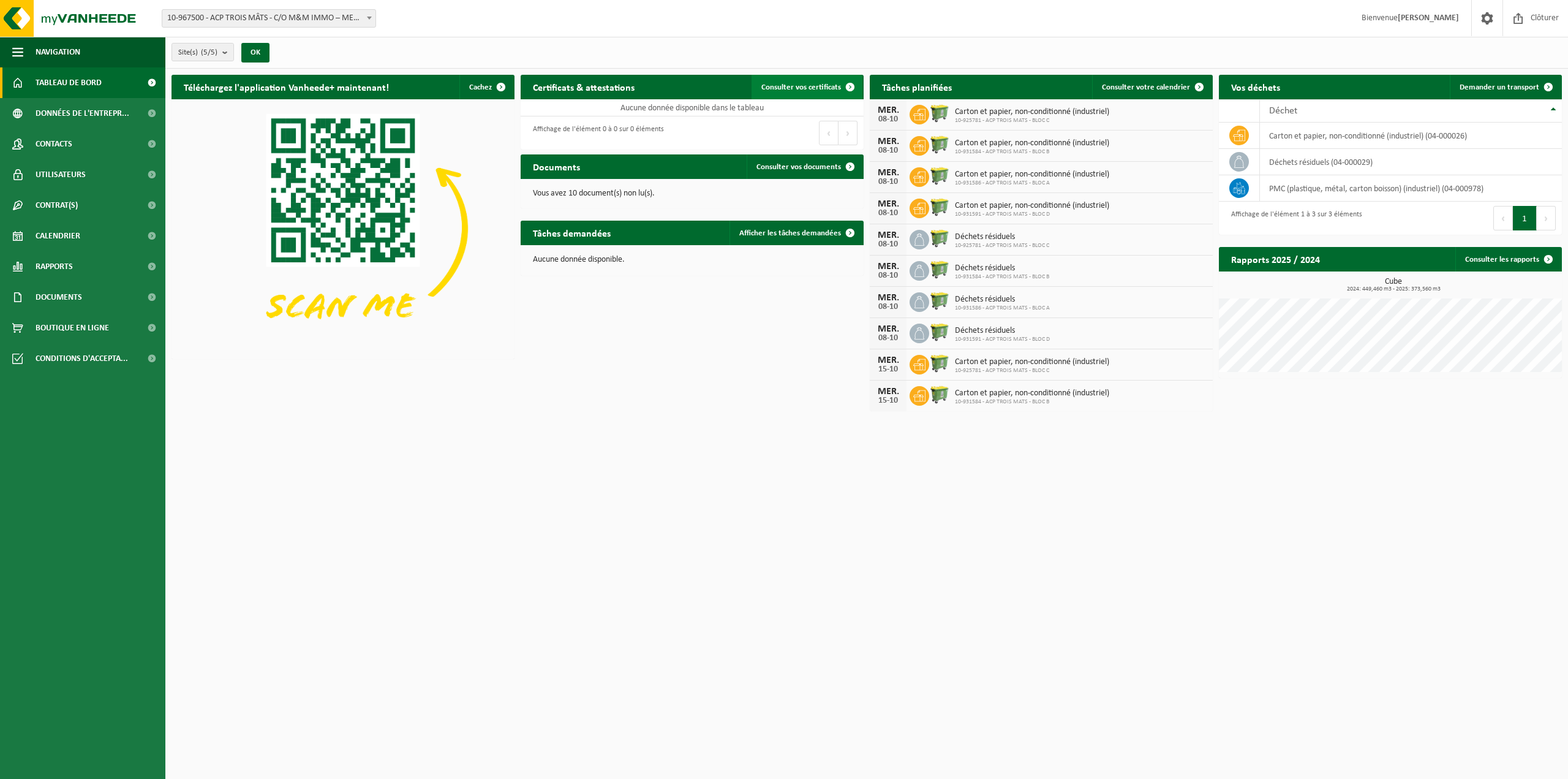
click at [834, 90] on link "Consulter vos certificats" at bounding box center [806, 87] width 111 height 24
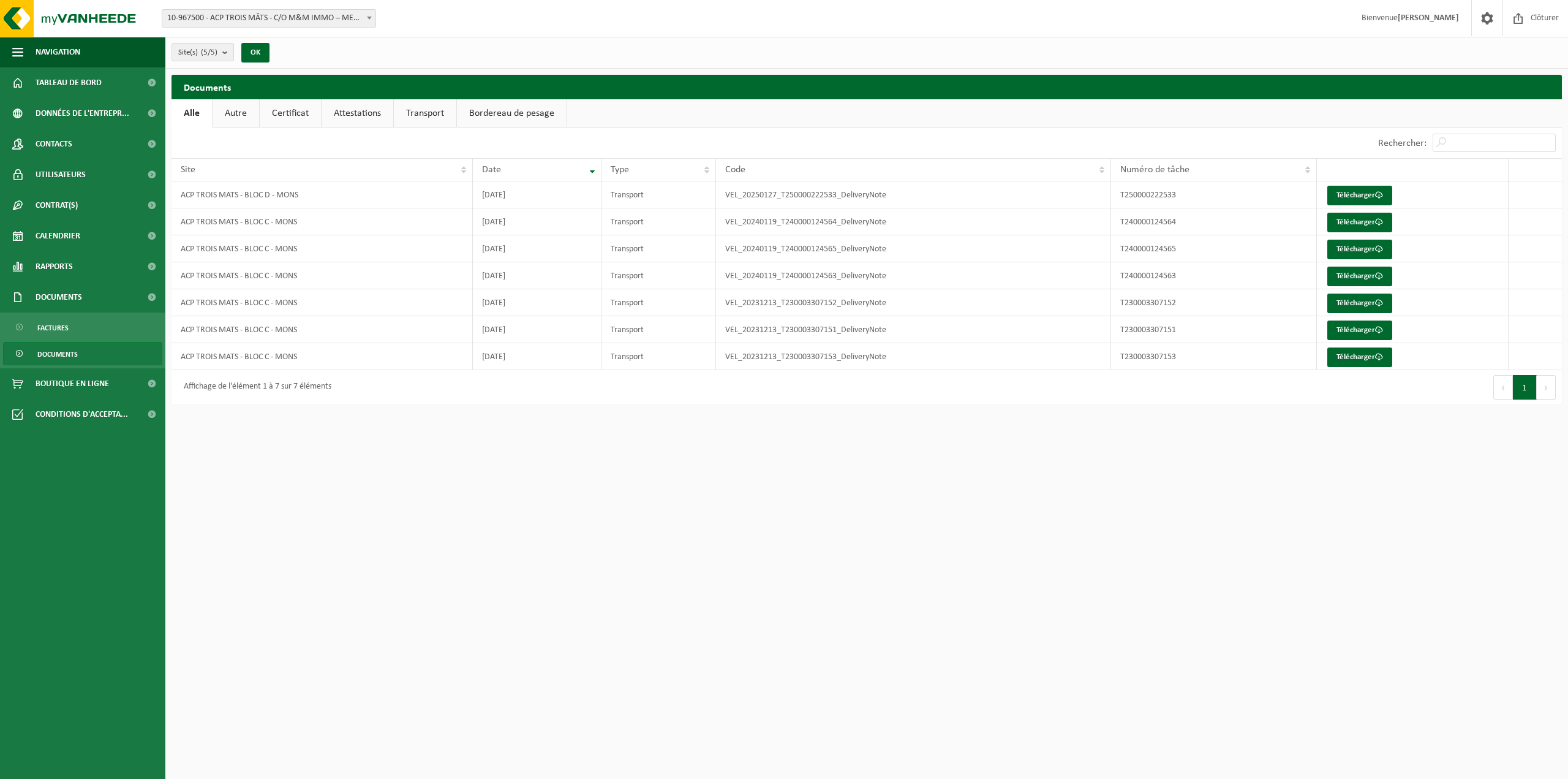
click at [476, 110] on link "Bordereau de pesage" at bounding box center [511, 113] width 109 height 28
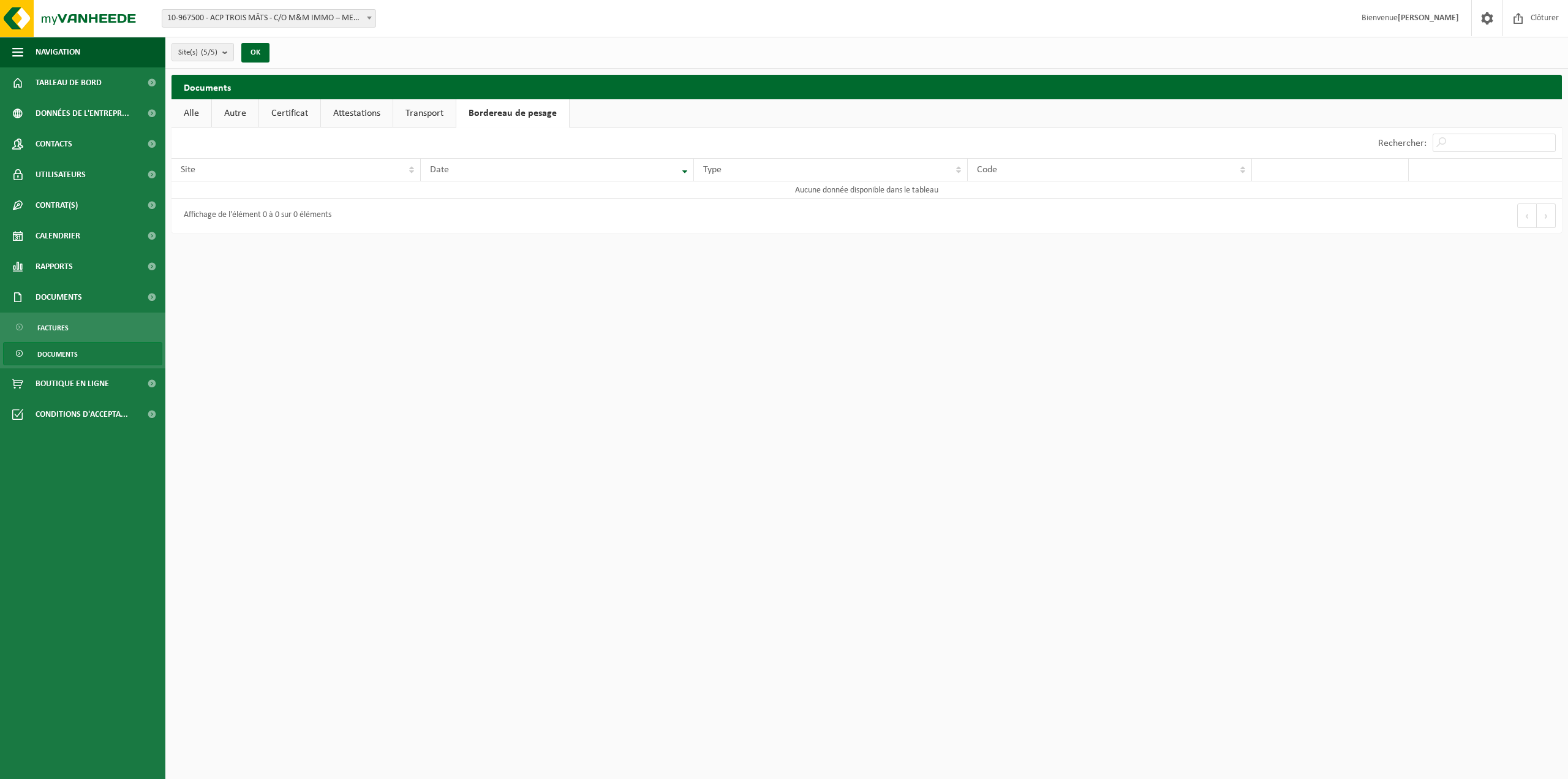
click at [427, 103] on link "Transport" at bounding box center [424, 113] width 63 height 28
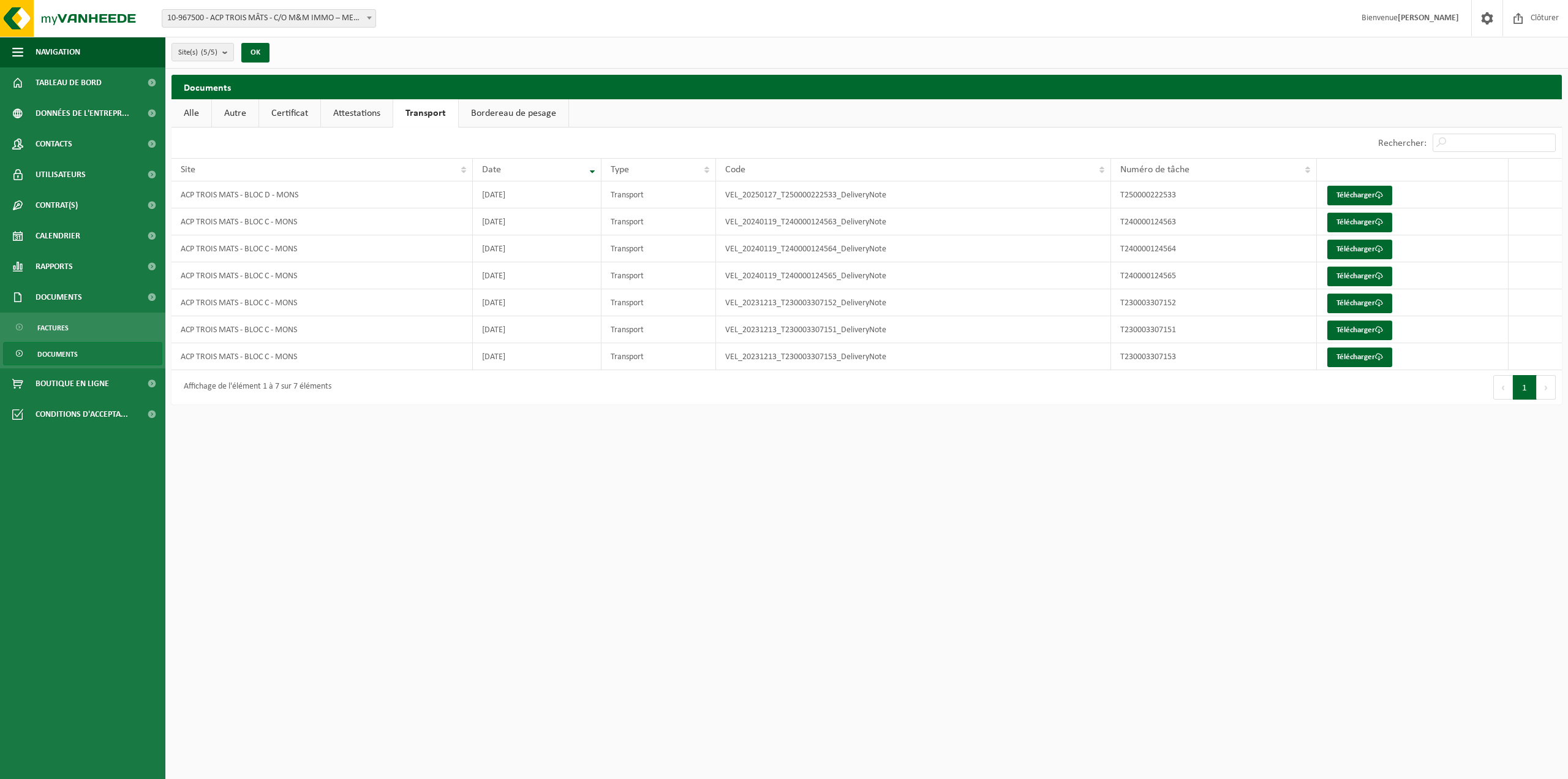
click at [349, 110] on link "Attestations" at bounding box center [357, 113] width 72 height 28
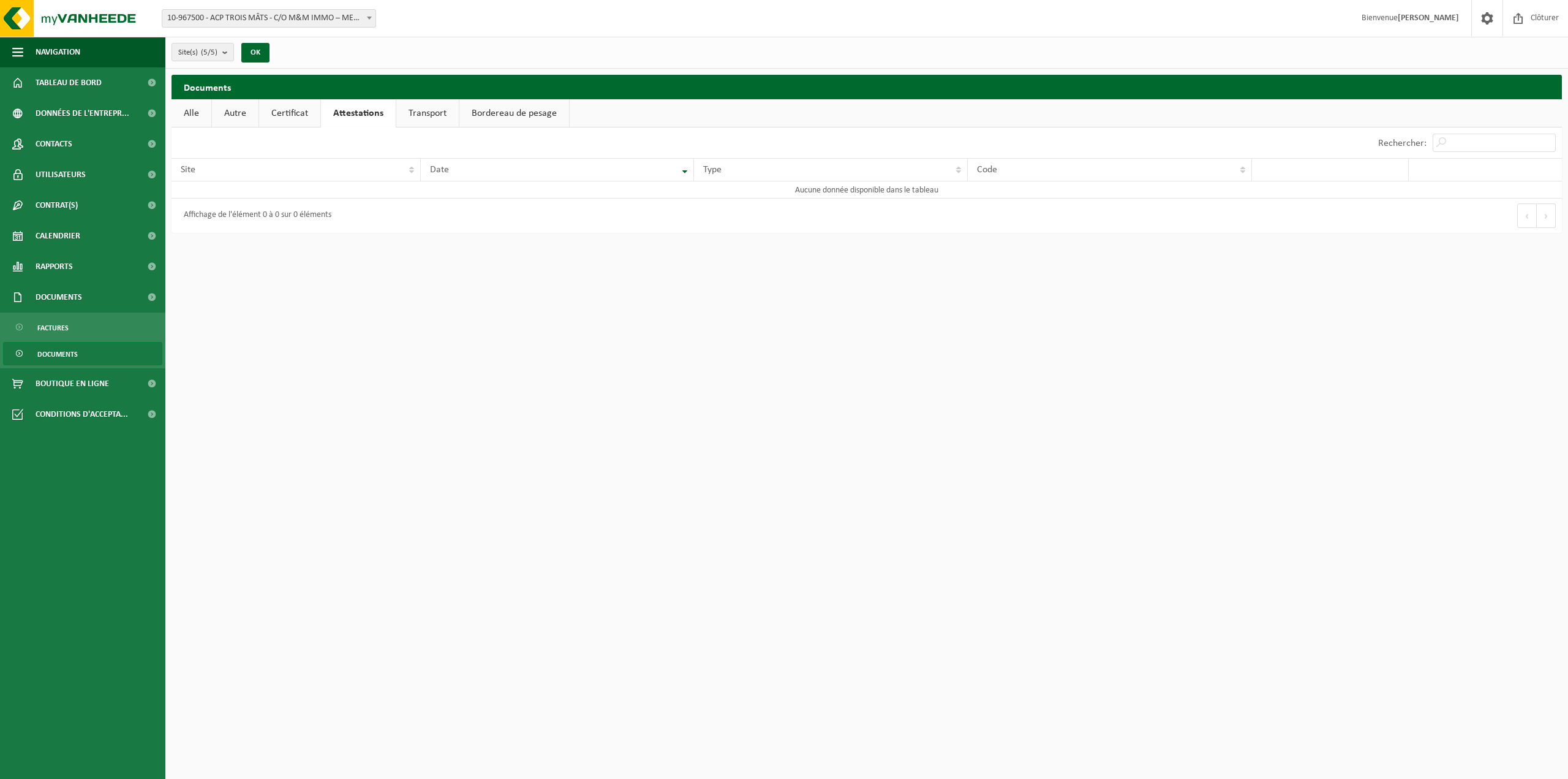
click at [283, 111] on link "Certificat" at bounding box center [289, 113] width 61 height 28
click at [228, 115] on link "Autre" at bounding box center [235, 113] width 47 height 28
click at [197, 120] on link "Alle" at bounding box center [191, 113] width 40 height 28
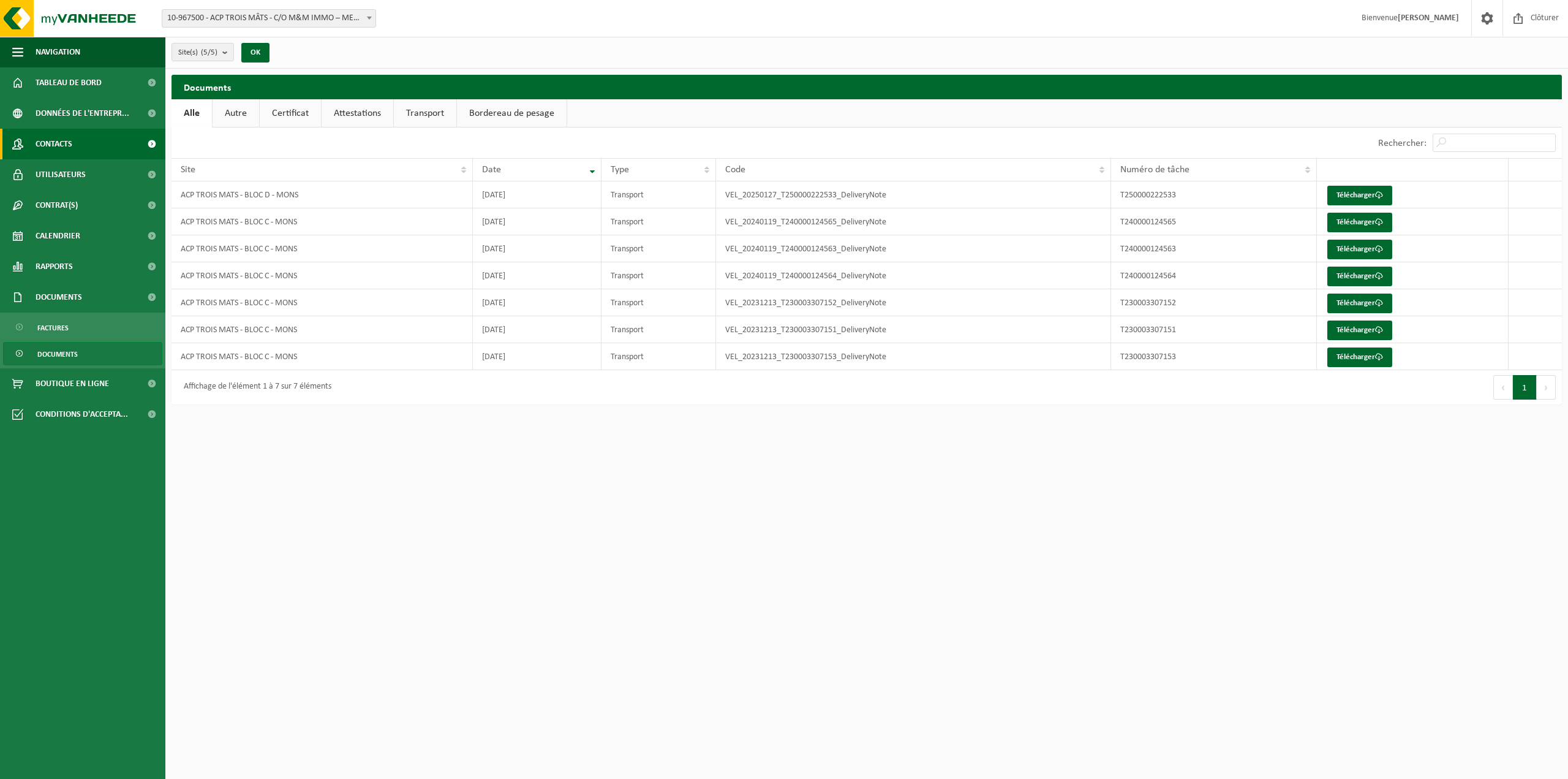
click at [96, 144] on link "Contacts" at bounding box center [83, 144] width 165 height 31
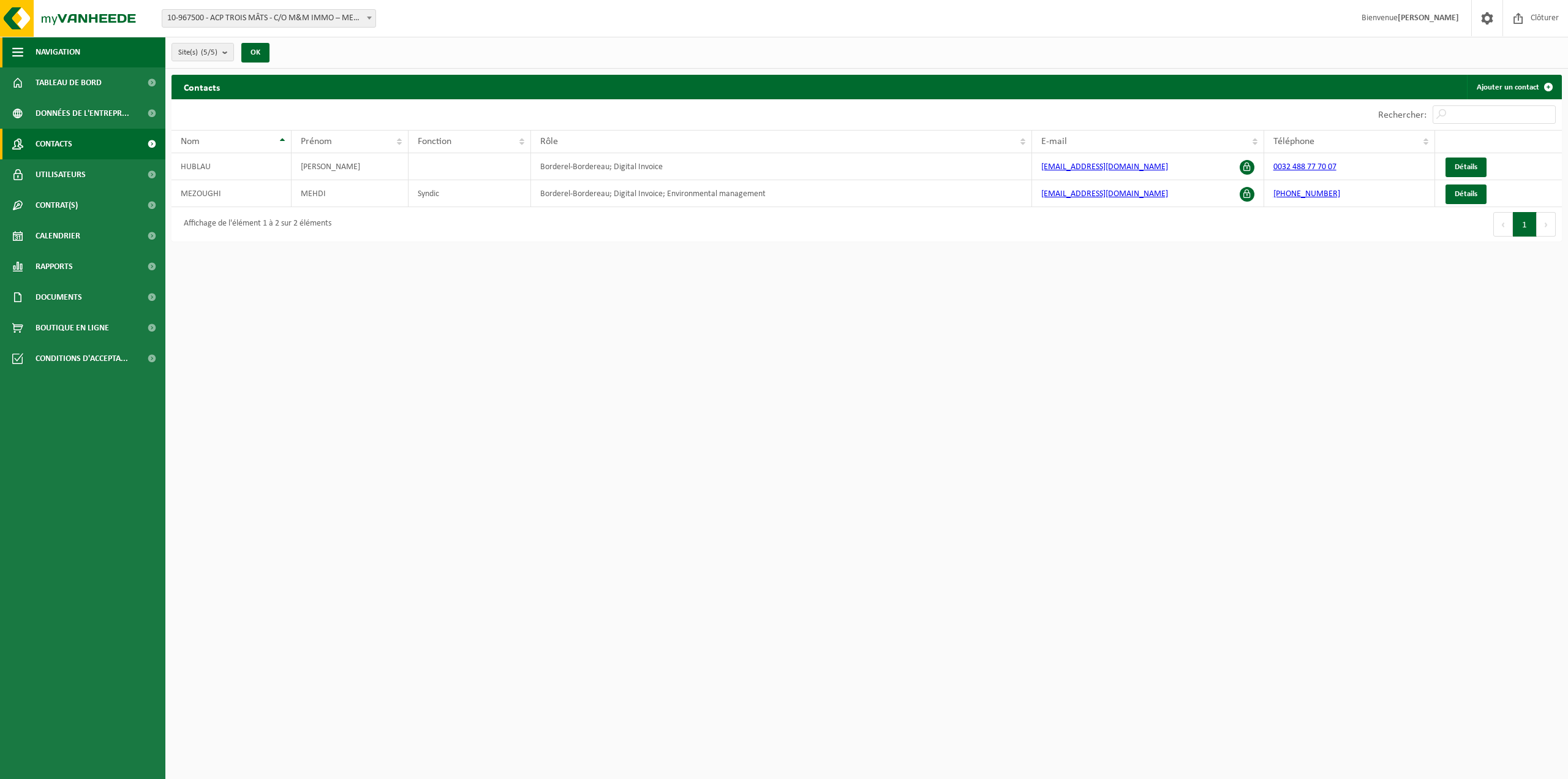
click at [89, 45] on button "Navigation" at bounding box center [83, 53] width 165 height 31
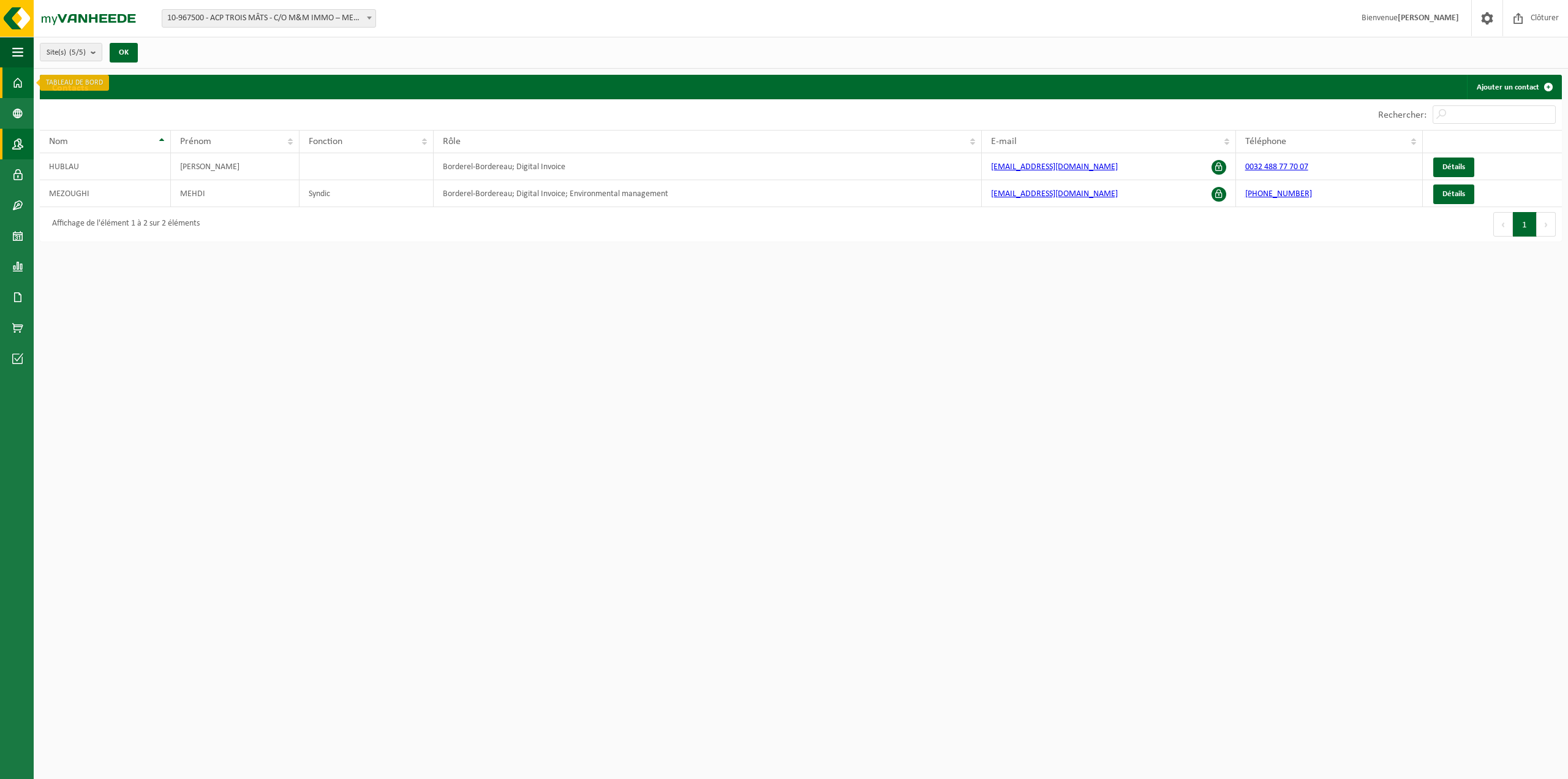
click at [10, 75] on link "Tableau de bord" at bounding box center [16, 83] width 34 height 31
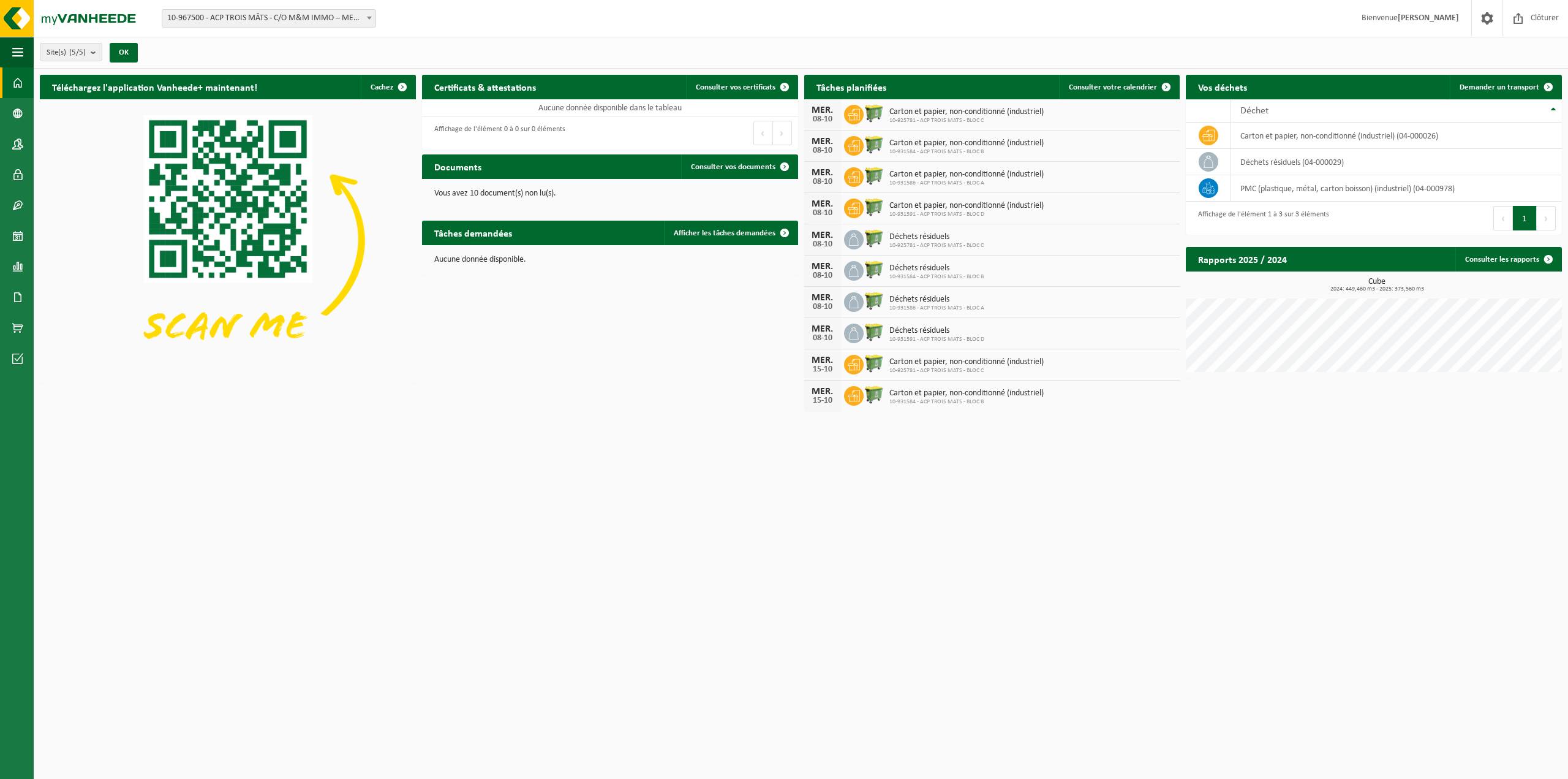
click at [245, 90] on h2 "Téléchargez l'application Vanheede+ maintenant!" at bounding box center [154, 87] width 230 height 24
click at [377, 81] on button "Cachez" at bounding box center [388, 87] width 54 height 24
